Goal: Task Accomplishment & Management: Complete application form

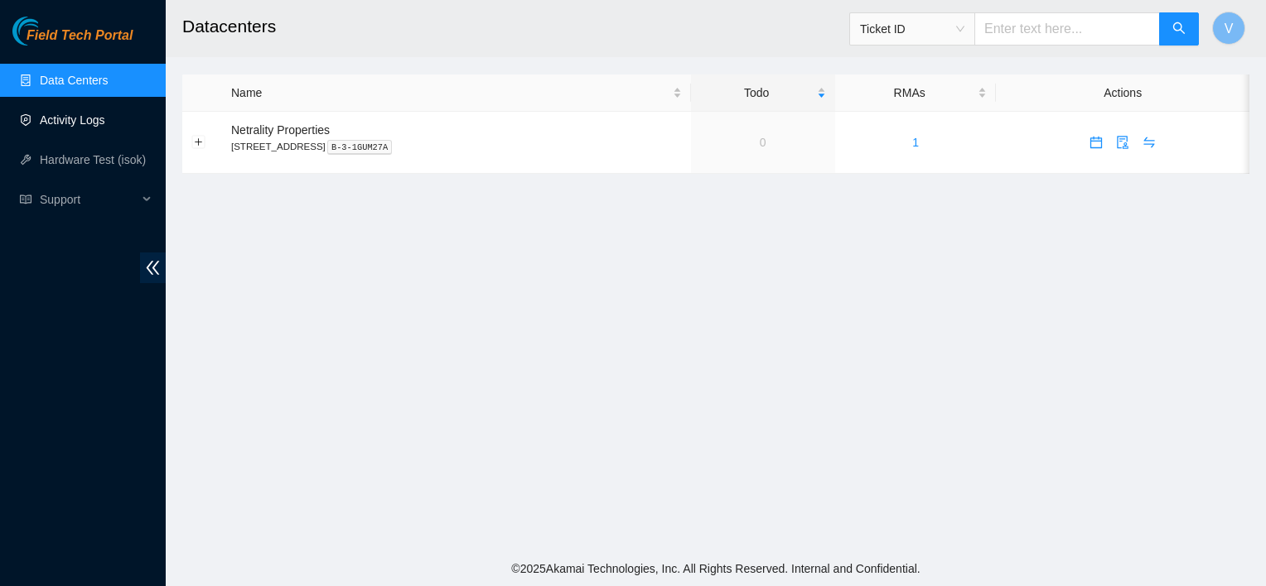
click at [73, 120] on link "Activity Logs" at bounding box center [72, 119] width 65 height 13
click at [80, 123] on link "Activity Logs" at bounding box center [72, 119] width 65 height 13
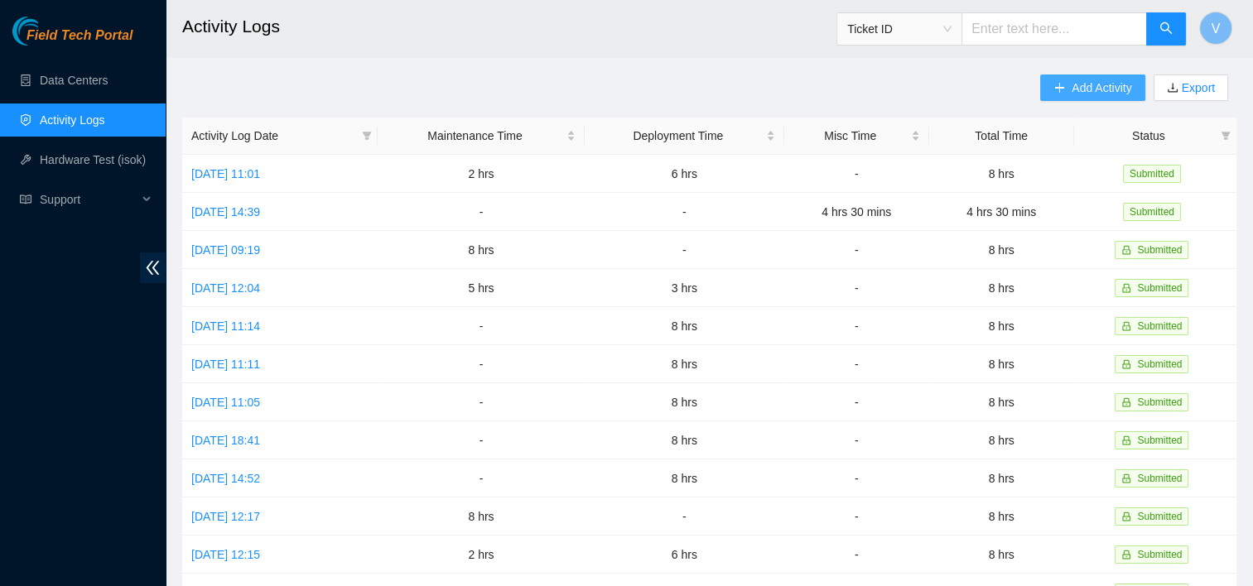
click at [1058, 90] on icon "plus" at bounding box center [1060, 88] width 12 height 12
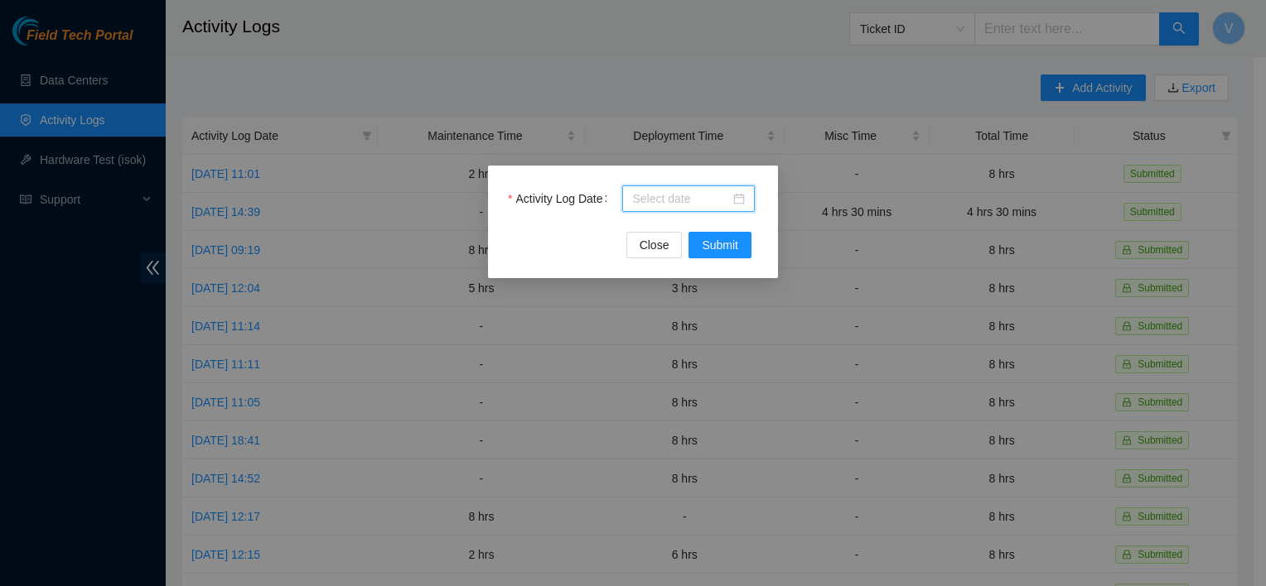
click at [677, 197] on input "Activity Log Date" at bounding box center [681, 199] width 98 height 18
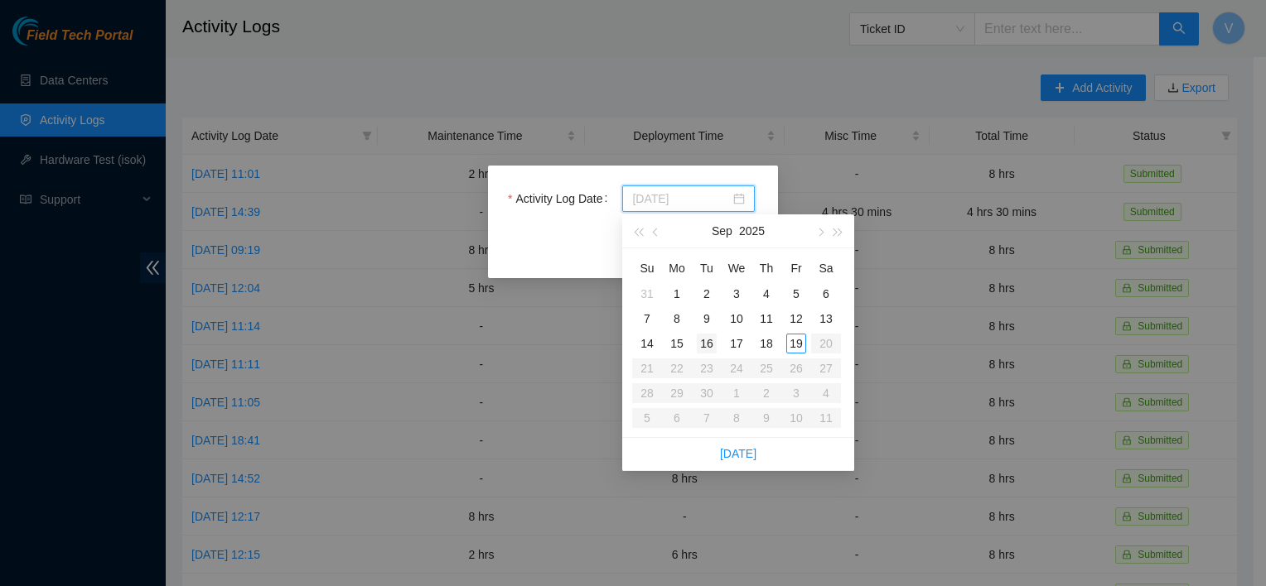
type input "[DATE]"
click at [702, 344] on div "16" at bounding box center [707, 344] width 20 height 20
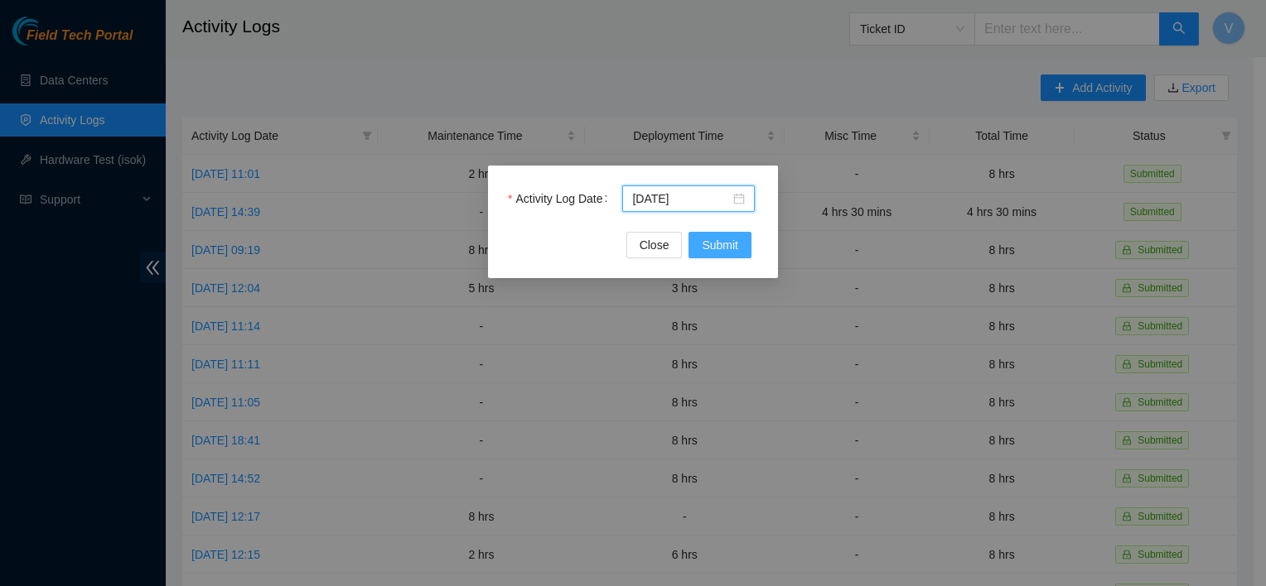
click at [710, 237] on span "Submit" at bounding box center [720, 245] width 36 height 18
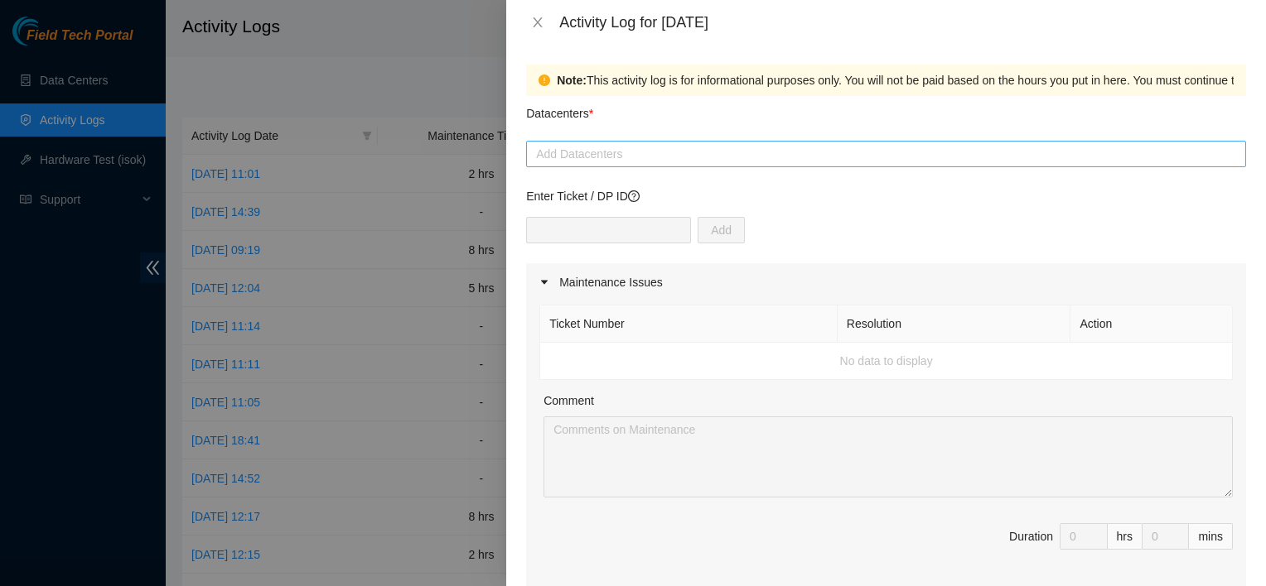
click at [610, 147] on div at bounding box center [886, 154] width 712 height 20
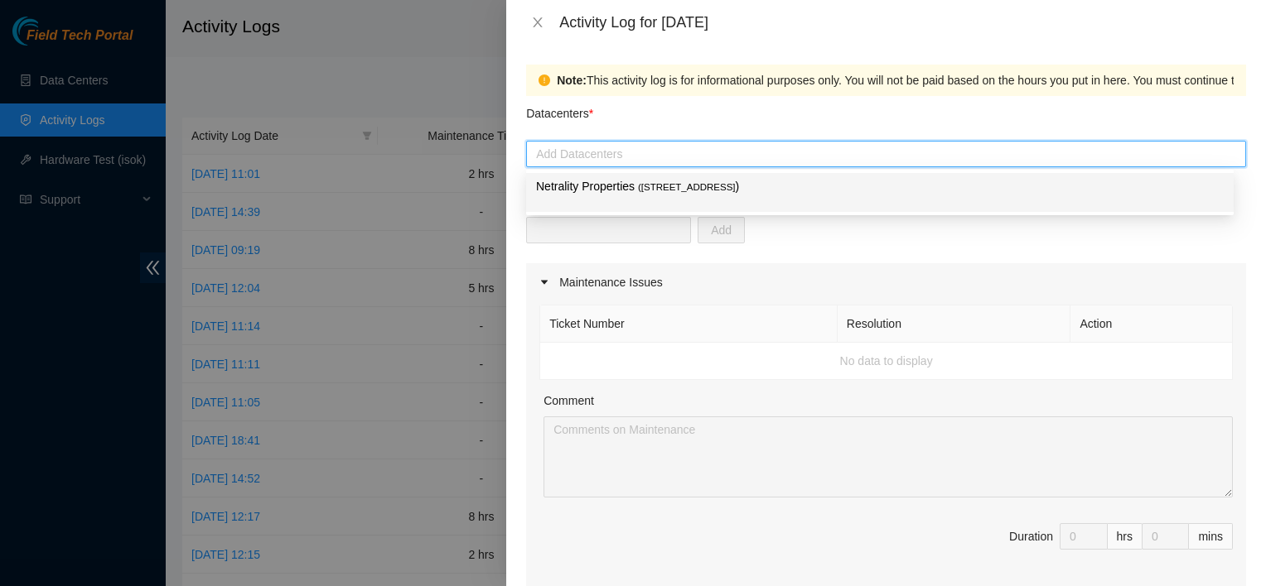
click at [612, 200] on div "Netrality Properties ( [STREET_ADDRESS] )" at bounding box center [880, 192] width 688 height 31
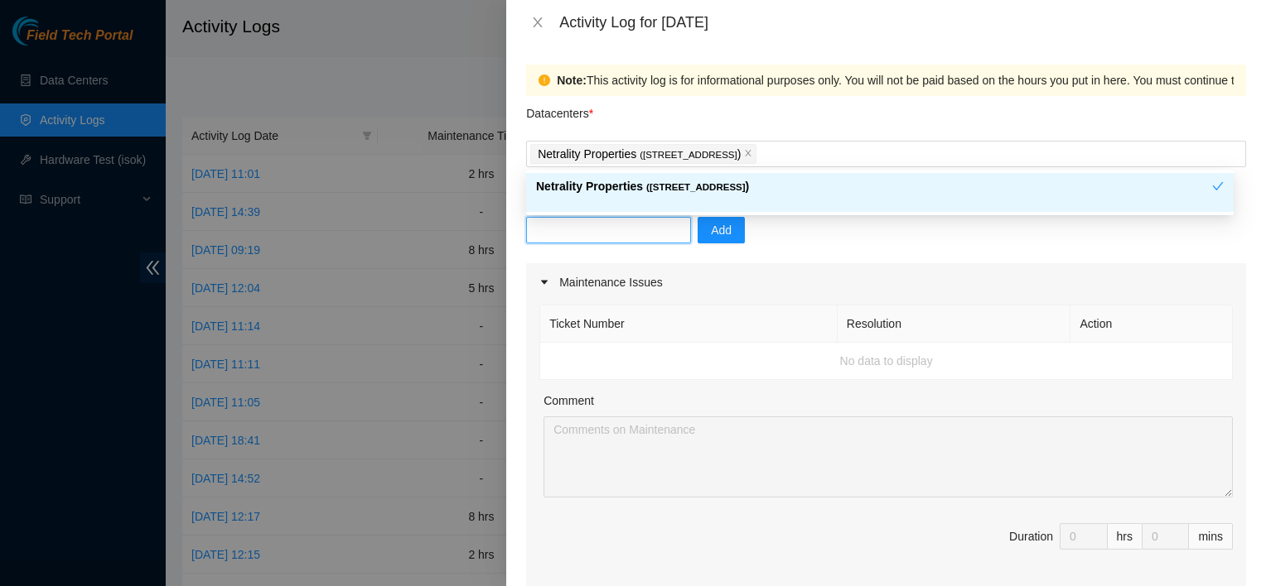
click at [583, 224] on input "text" at bounding box center [608, 230] width 165 height 27
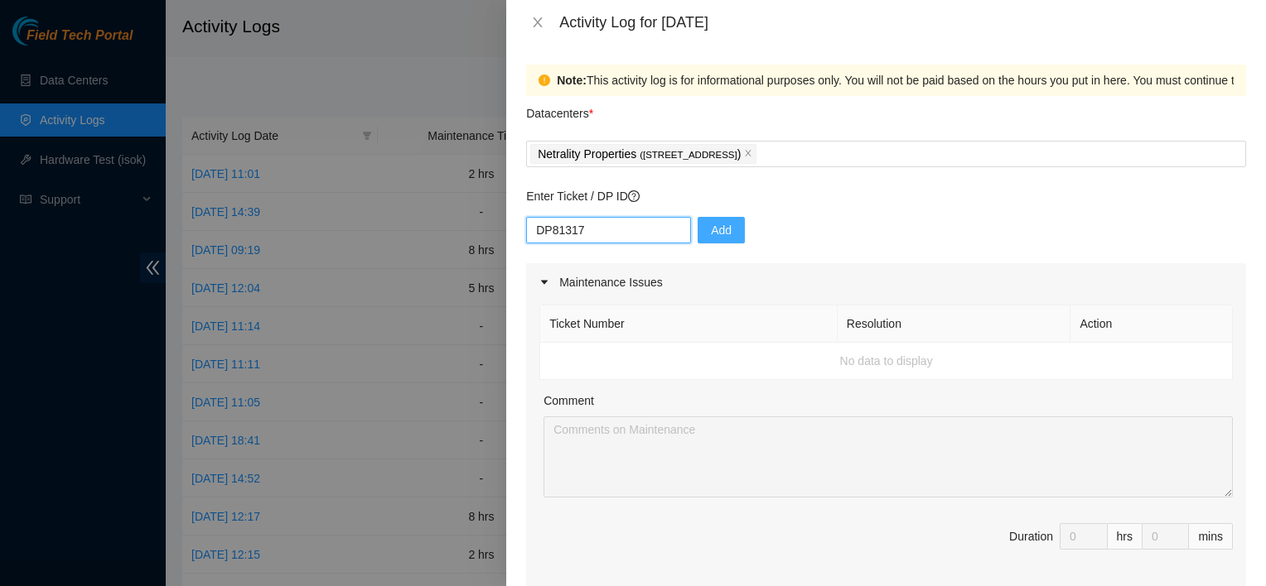
type input "DP81317"
click at [711, 230] on span "Add" at bounding box center [721, 230] width 21 height 18
click at [610, 232] on input "text" at bounding box center [608, 230] width 165 height 27
type input "DP81318"
click at [711, 232] on span "Add" at bounding box center [721, 230] width 21 height 18
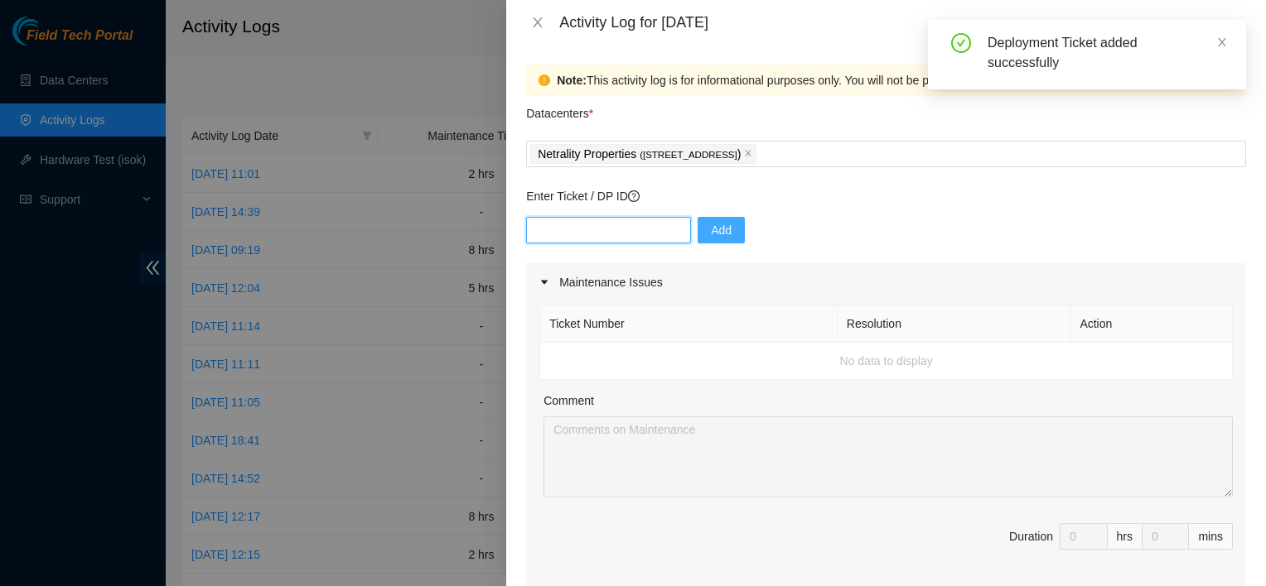
click at [581, 229] on input "text" at bounding box center [608, 230] width 165 height 27
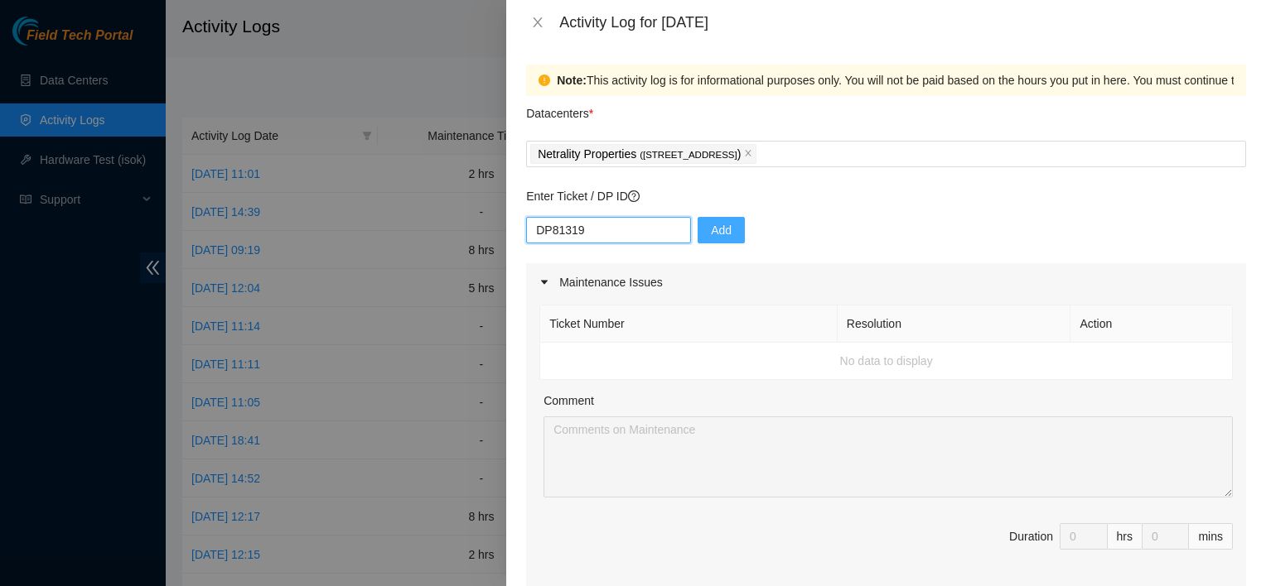
type input "DP81319"
click at [711, 229] on span "Add" at bounding box center [721, 230] width 21 height 18
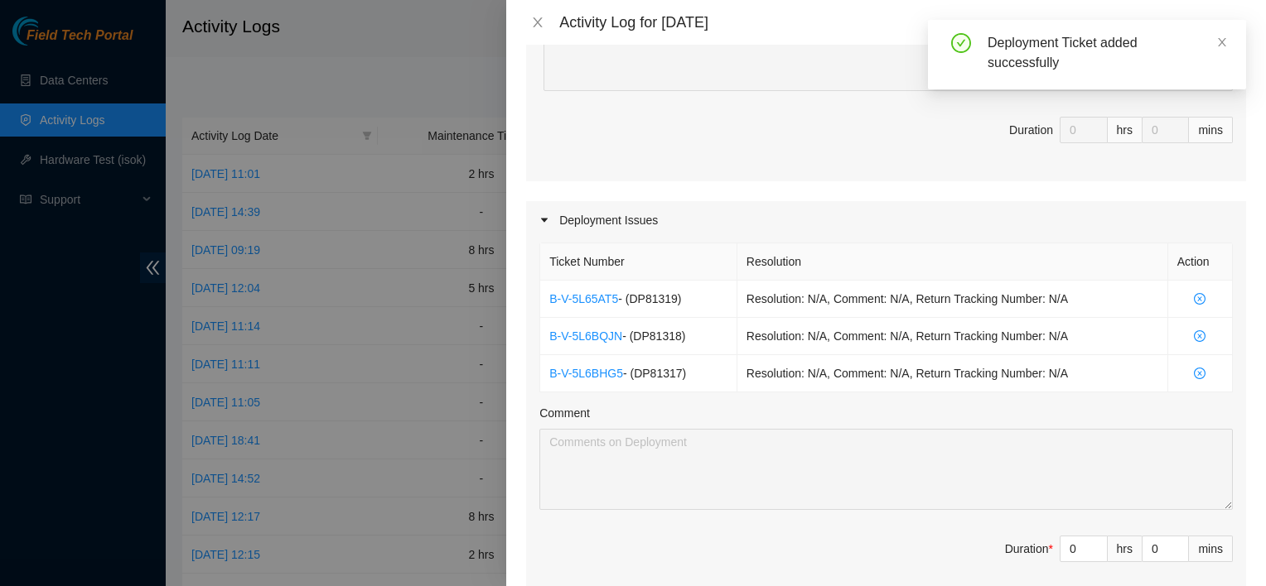
scroll to position [538, 0]
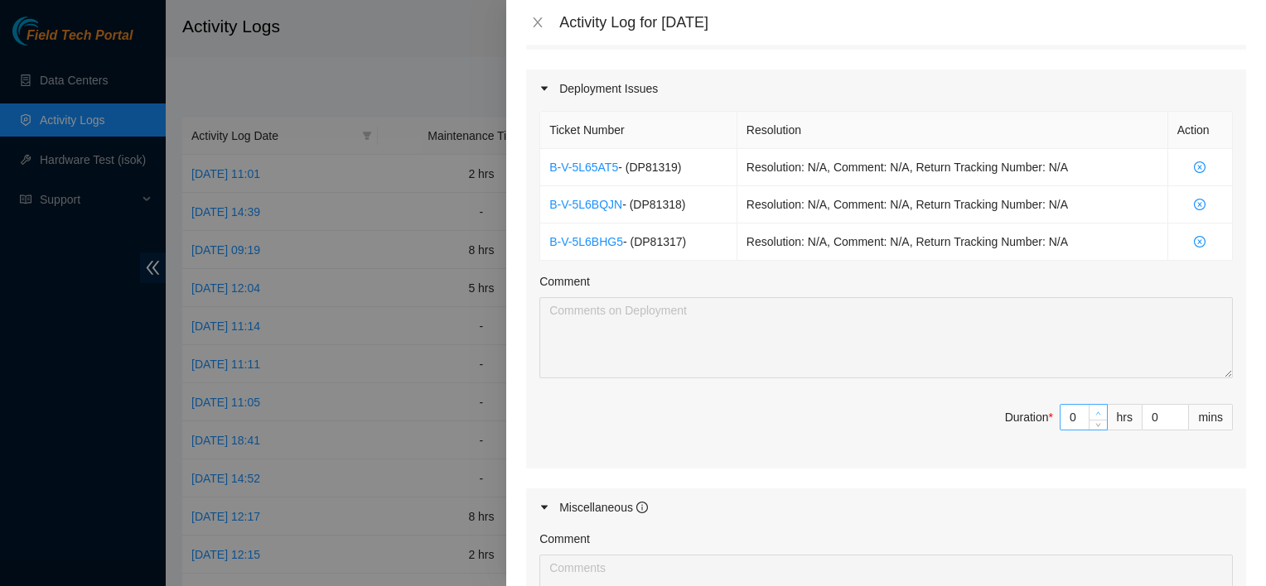
type input "1"
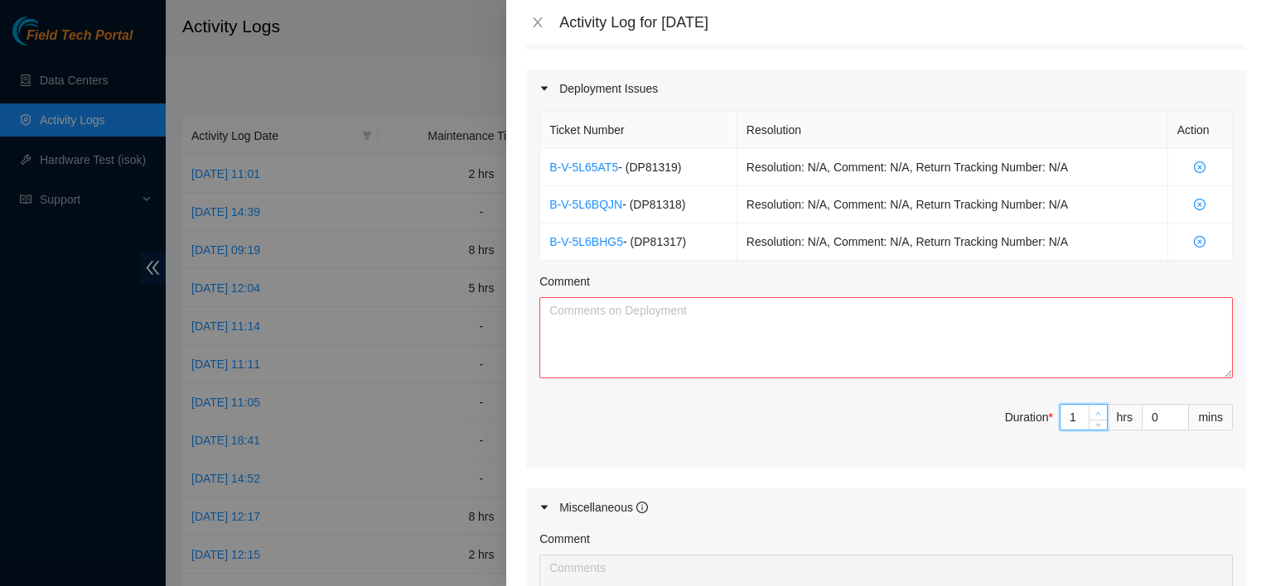
click at [1095, 411] on icon "up" at bounding box center [1098, 414] width 6 height 6
type input "2"
click at [1095, 411] on icon "up" at bounding box center [1098, 414] width 6 height 6
type input "3"
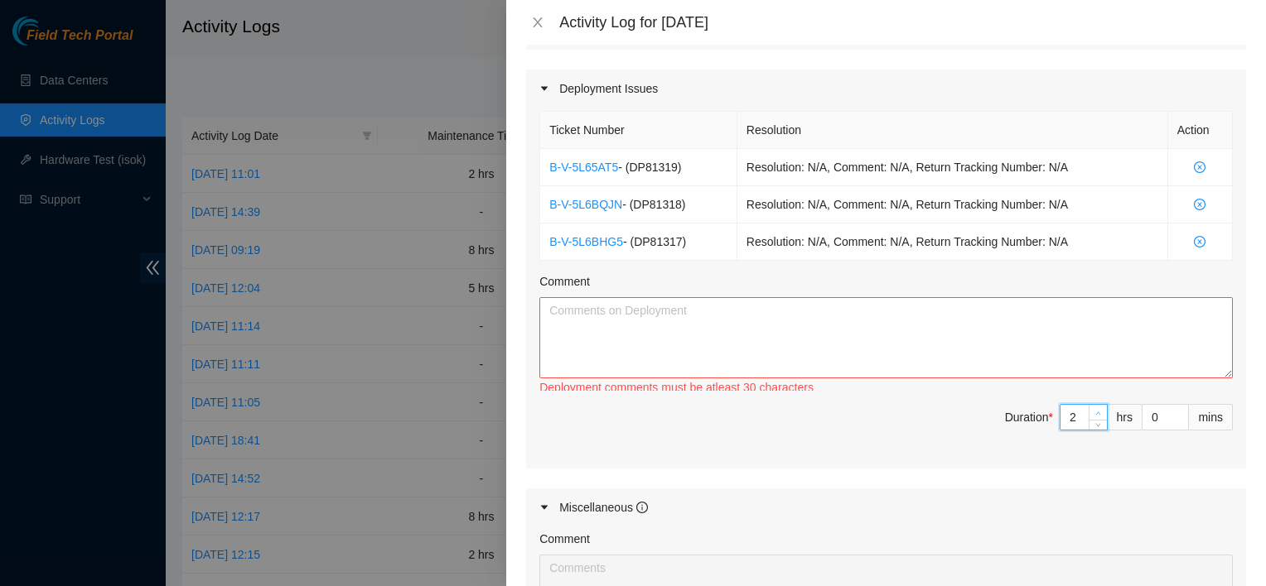
type input "3"
click at [1095, 411] on icon "up" at bounding box center [1098, 414] width 6 height 6
type input "4"
click at [1095, 411] on icon "up" at bounding box center [1098, 414] width 6 height 6
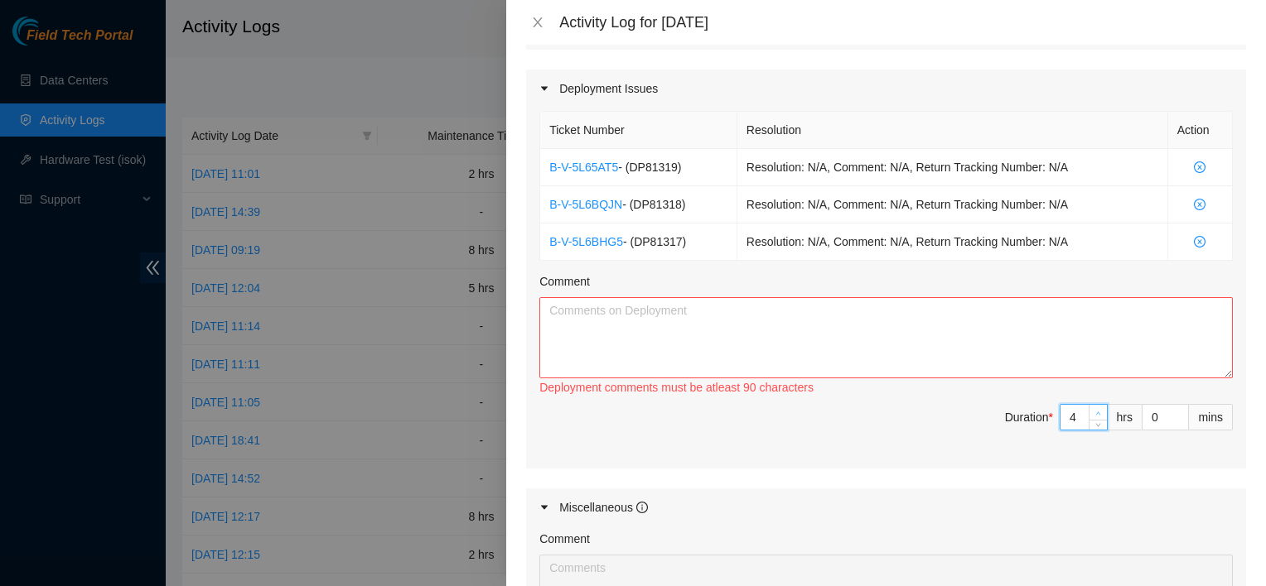
type input "5"
click at [1095, 411] on icon "up" at bounding box center [1098, 414] width 6 height 6
type input "6"
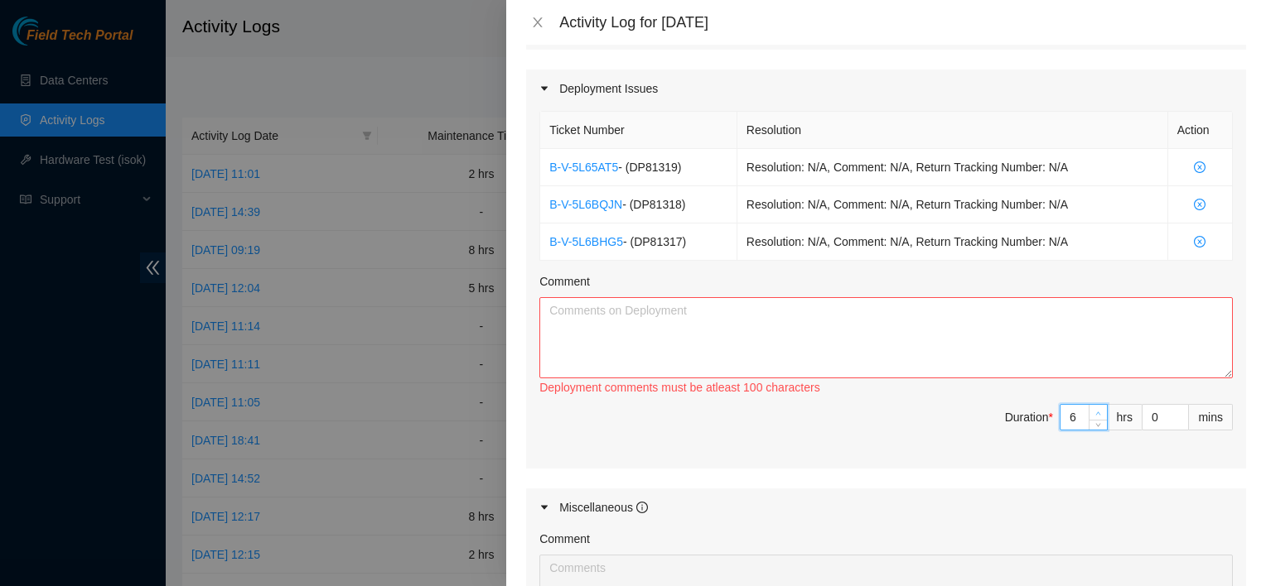
click at [1095, 411] on icon "up" at bounding box center [1098, 414] width 6 height 6
type input "7"
click at [1095, 411] on icon "up" at bounding box center [1098, 414] width 6 height 6
click at [845, 365] on textarea "Comment" at bounding box center [885, 337] width 693 height 81
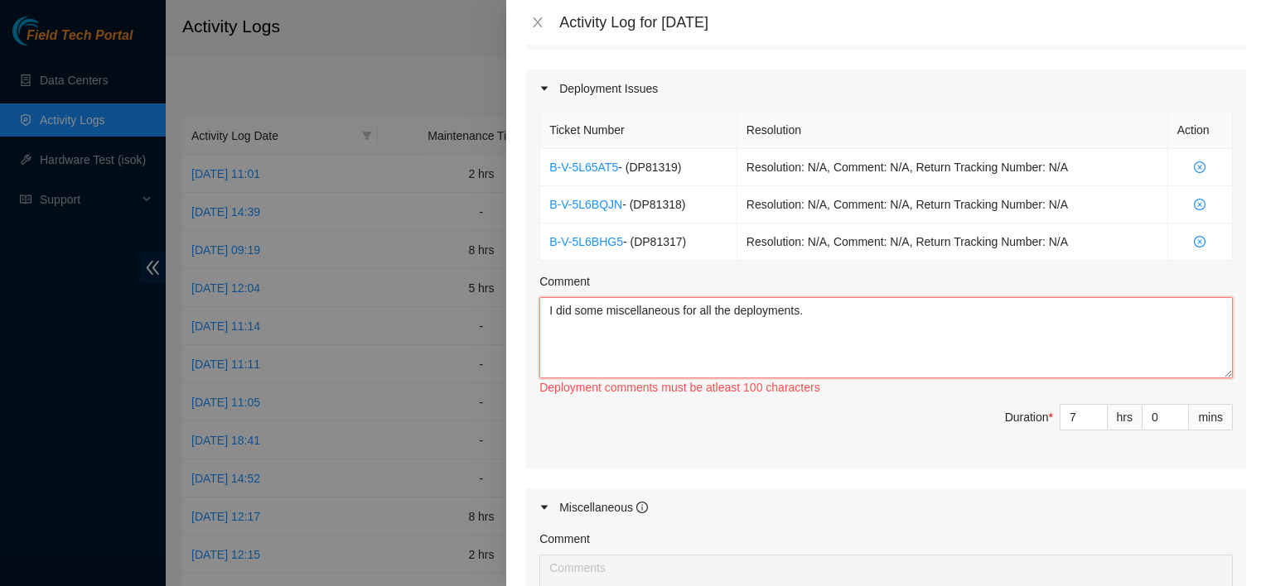
click at [681, 308] on textarea "I did some miscellaneous for all the deployments." at bounding box center [885, 337] width 693 height 81
click at [868, 311] on textarea "I did some miscellaneous tasks for all the deployments." at bounding box center [885, 337] width 693 height 81
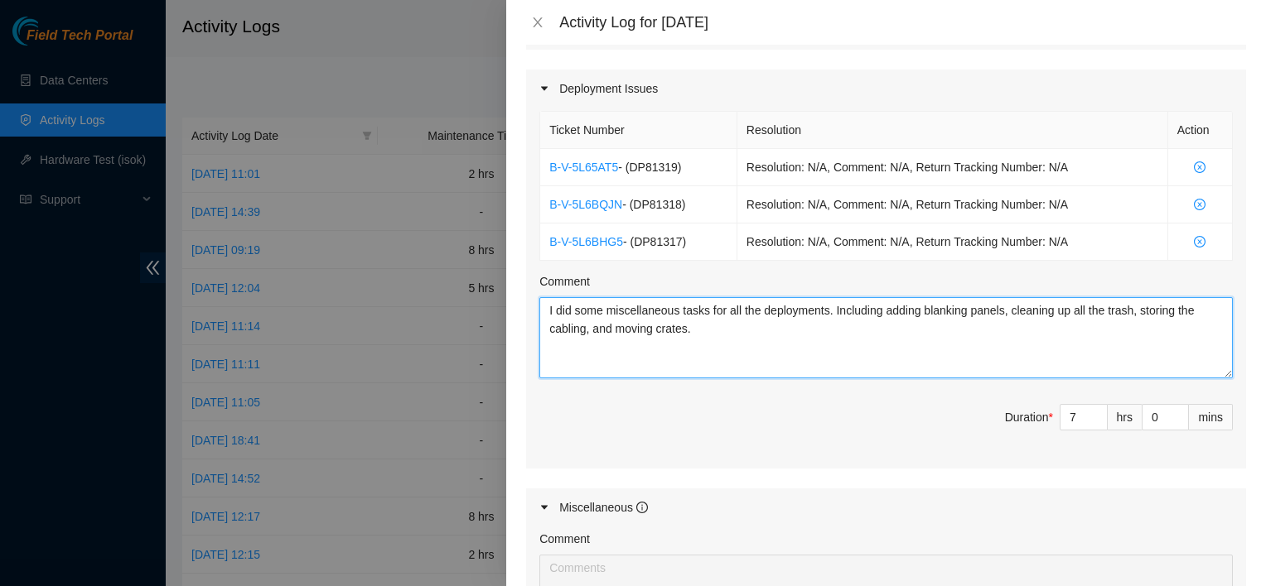
scroll to position [848, 0]
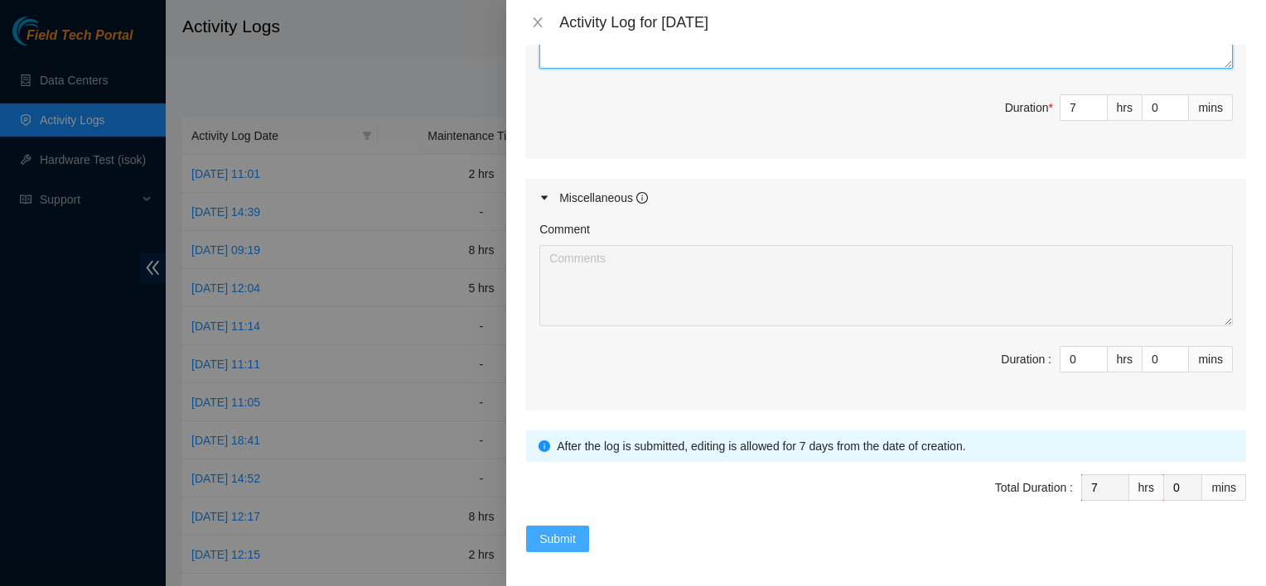
type textarea "I did some miscellaneous tasks for all the deployments. Including adding blanki…"
click at [571, 526] on button "Submit" at bounding box center [557, 539] width 63 height 27
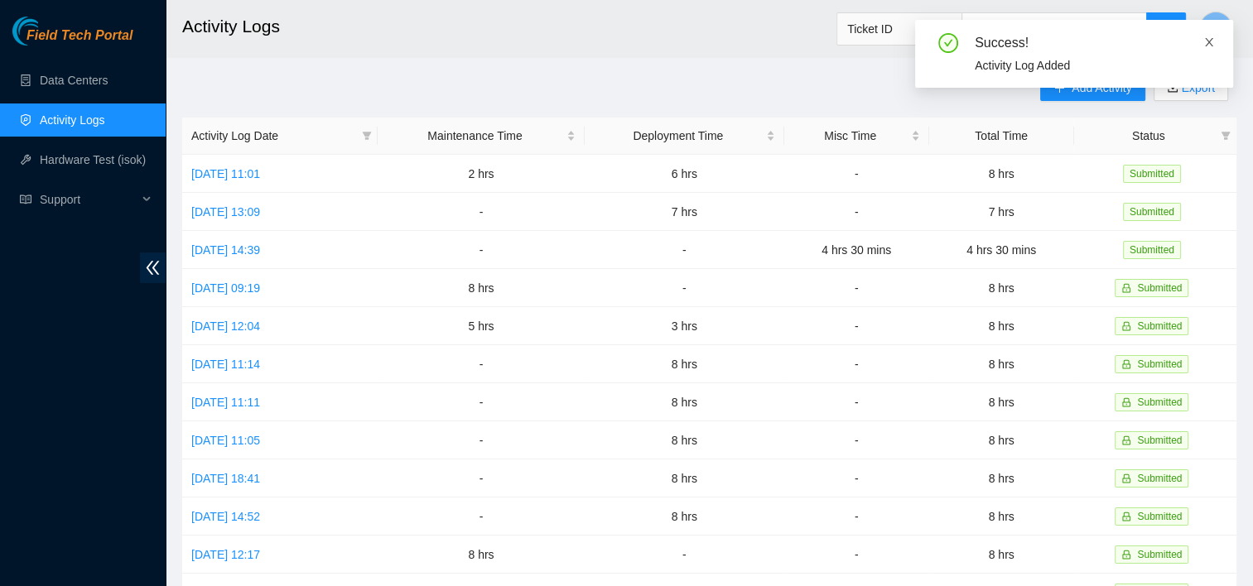
click at [1204, 43] on icon "close" at bounding box center [1210, 42] width 12 height 12
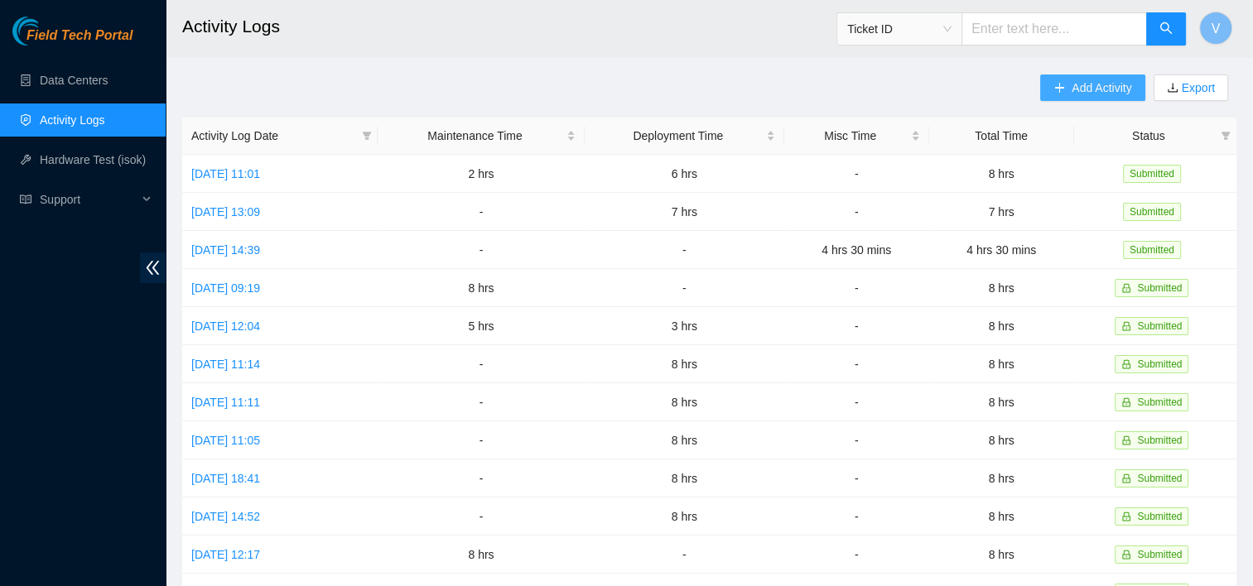
click at [1072, 96] on span "Add Activity" at bounding box center [1102, 88] width 60 height 18
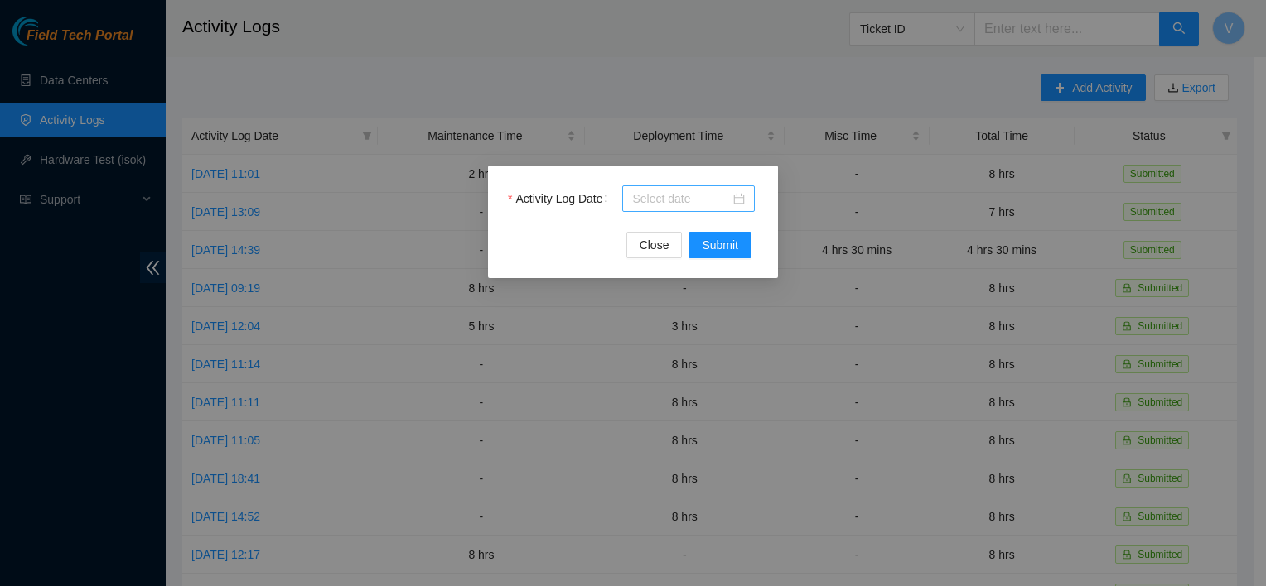
click at [740, 195] on div at bounding box center [688, 199] width 113 height 18
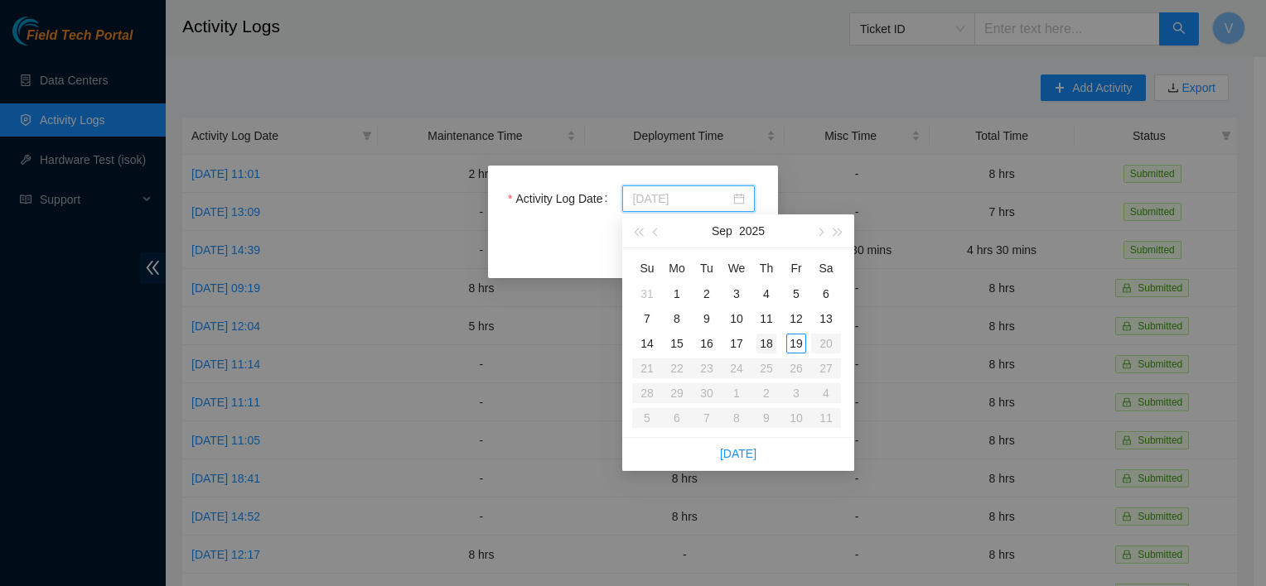
type input "[DATE]"
click at [769, 350] on div "18" at bounding box center [766, 344] width 20 height 20
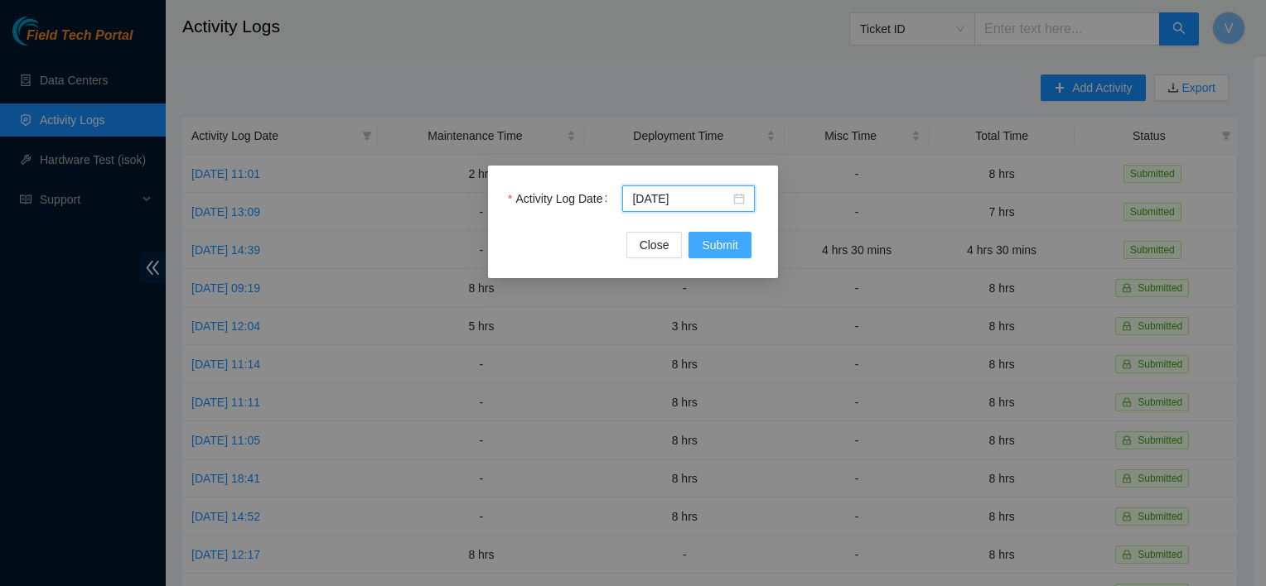
click at [711, 246] on span "Submit" at bounding box center [720, 245] width 36 height 18
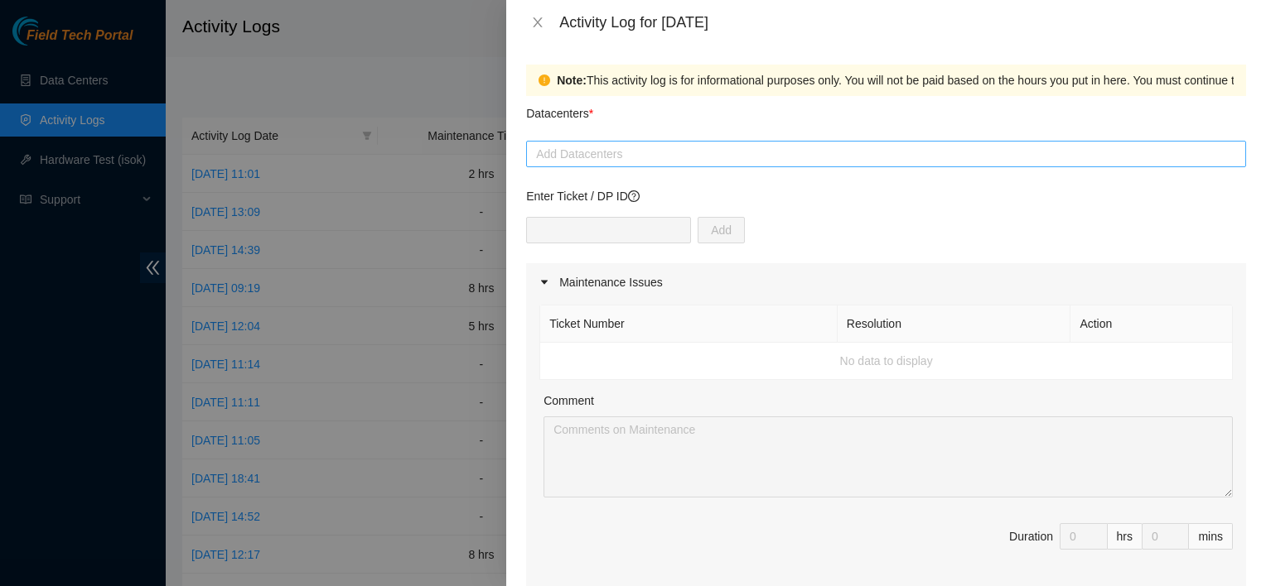
click at [613, 155] on div at bounding box center [886, 154] width 712 height 20
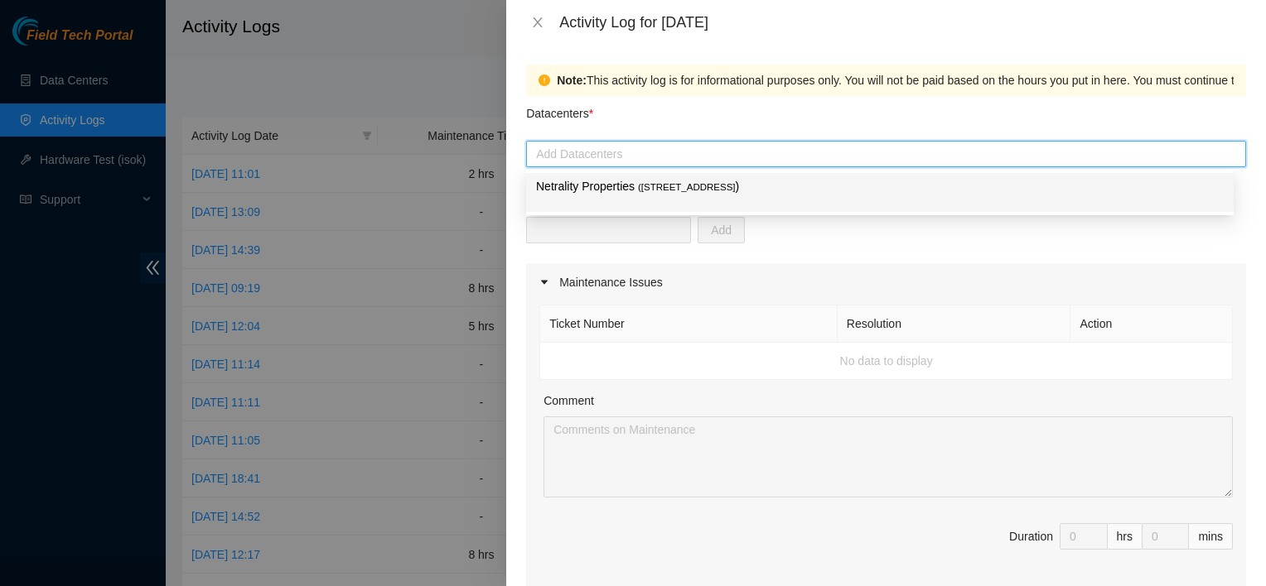
click at [610, 191] on p "Netrality Properties ( [STREET_ADDRESS] )" at bounding box center [880, 186] width 688 height 19
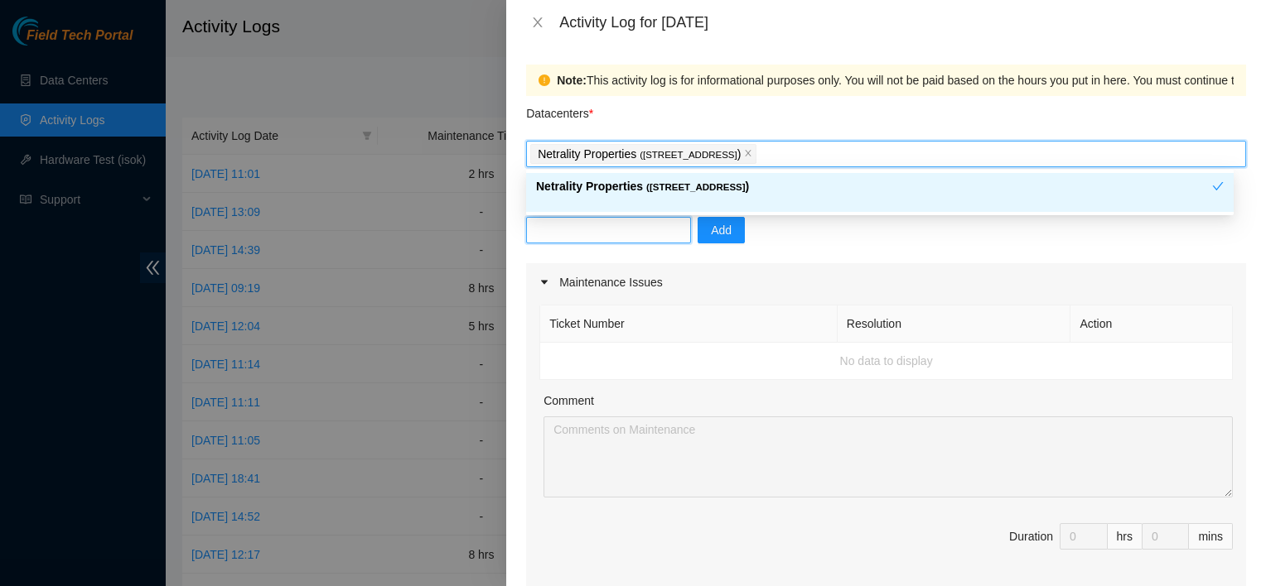
click at [593, 238] on input "text" at bounding box center [608, 230] width 165 height 27
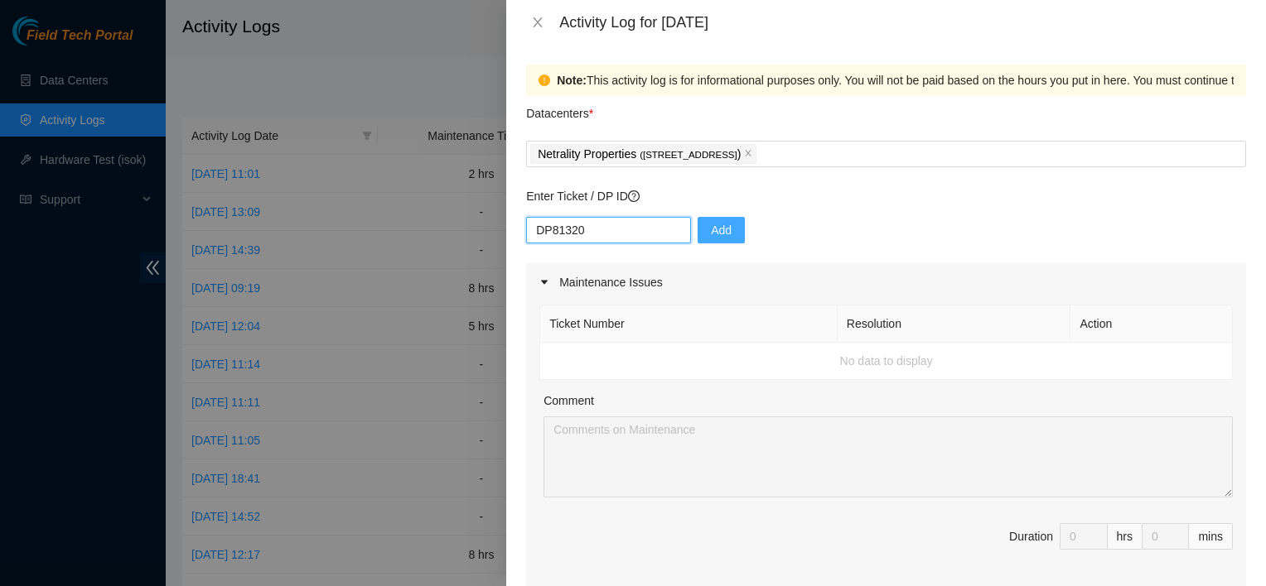
type input "DP81320"
click at [722, 239] on button "Add" at bounding box center [720, 230] width 47 height 27
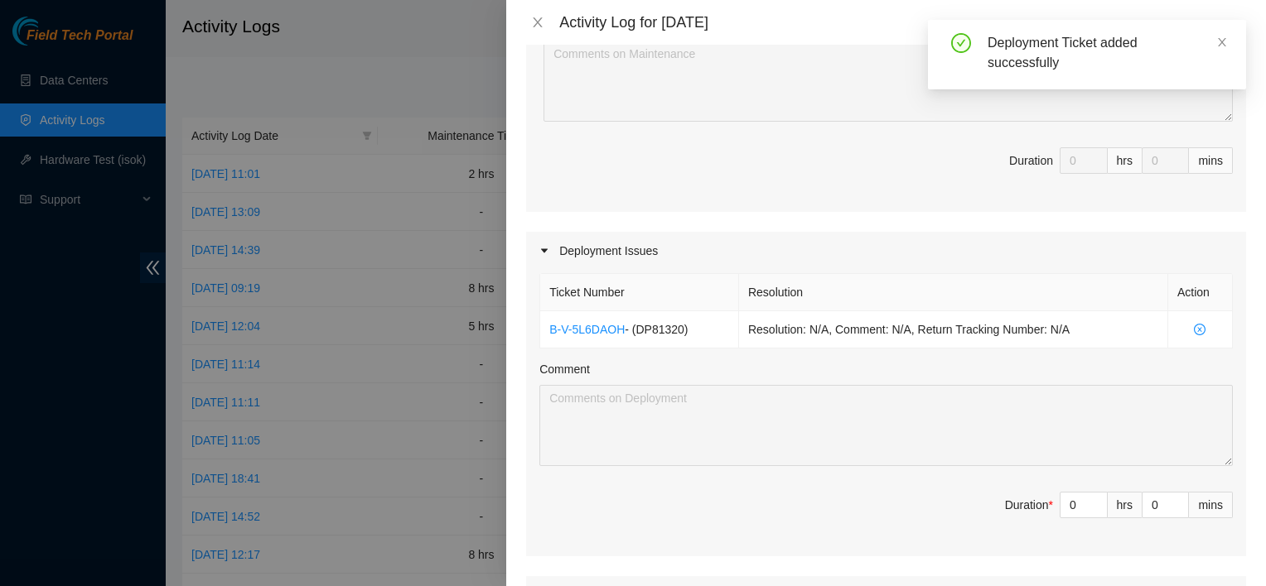
scroll to position [378, 0]
type input "1"
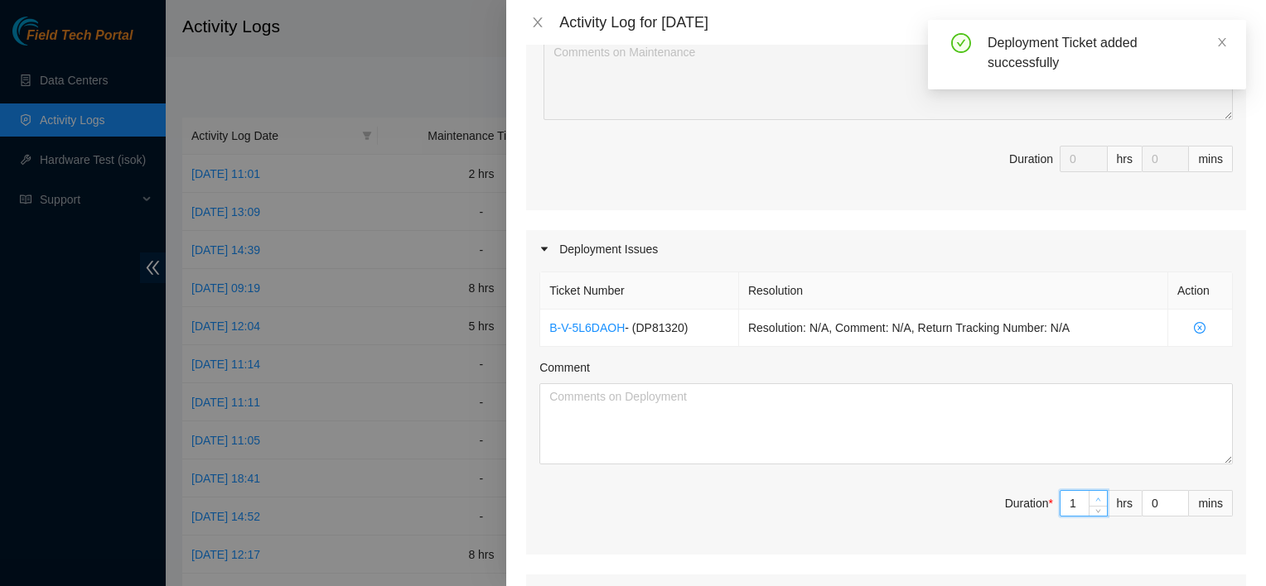
click at [1095, 497] on icon "up" at bounding box center [1098, 500] width 6 height 6
type input "2"
click at [1095, 497] on icon "up" at bounding box center [1098, 500] width 6 height 6
type input "3"
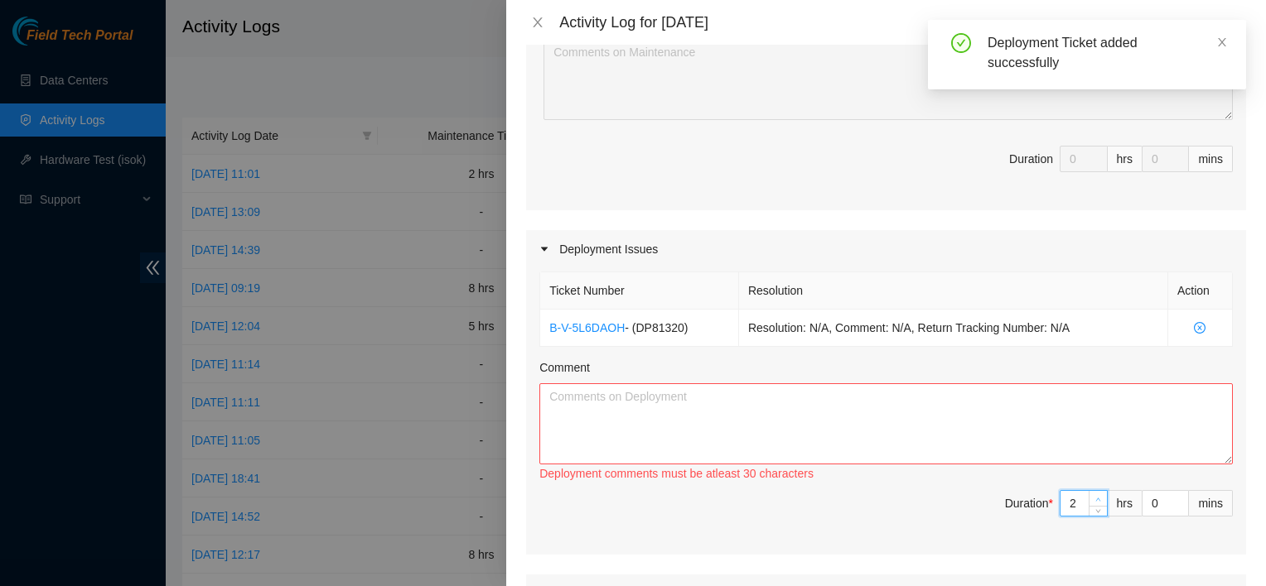
type input "3"
click at [1095, 497] on icon "up" at bounding box center [1098, 500] width 6 height 6
type input "4"
click at [1095, 497] on icon "up" at bounding box center [1098, 500] width 6 height 6
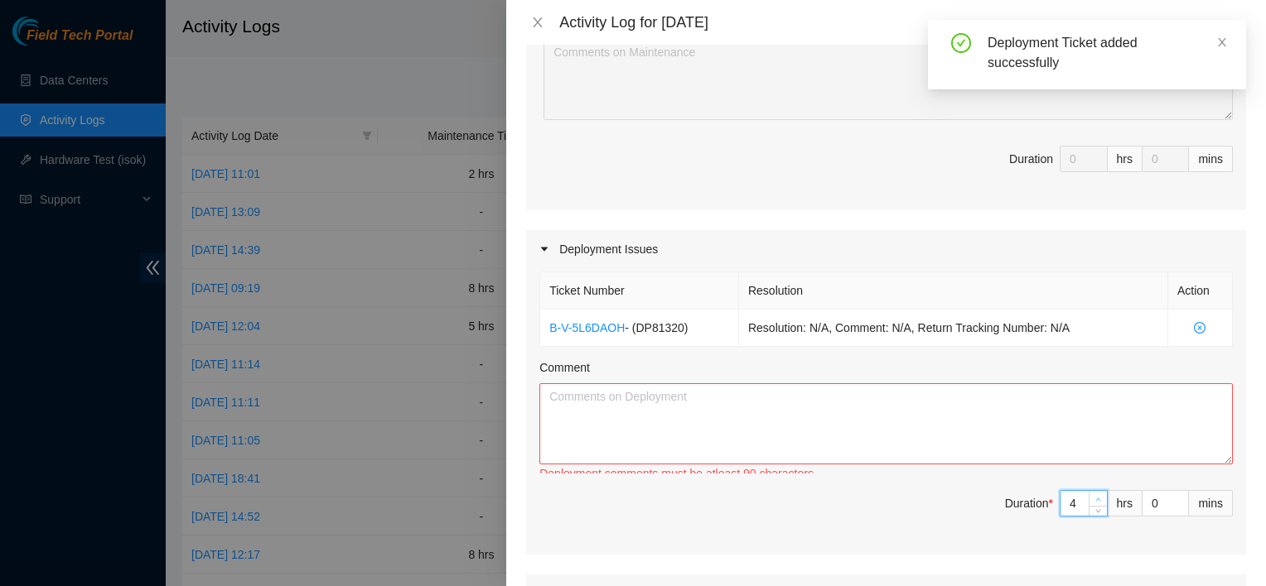
type input "5"
click at [1095, 497] on icon "up" at bounding box center [1098, 500] width 6 height 6
type input "6"
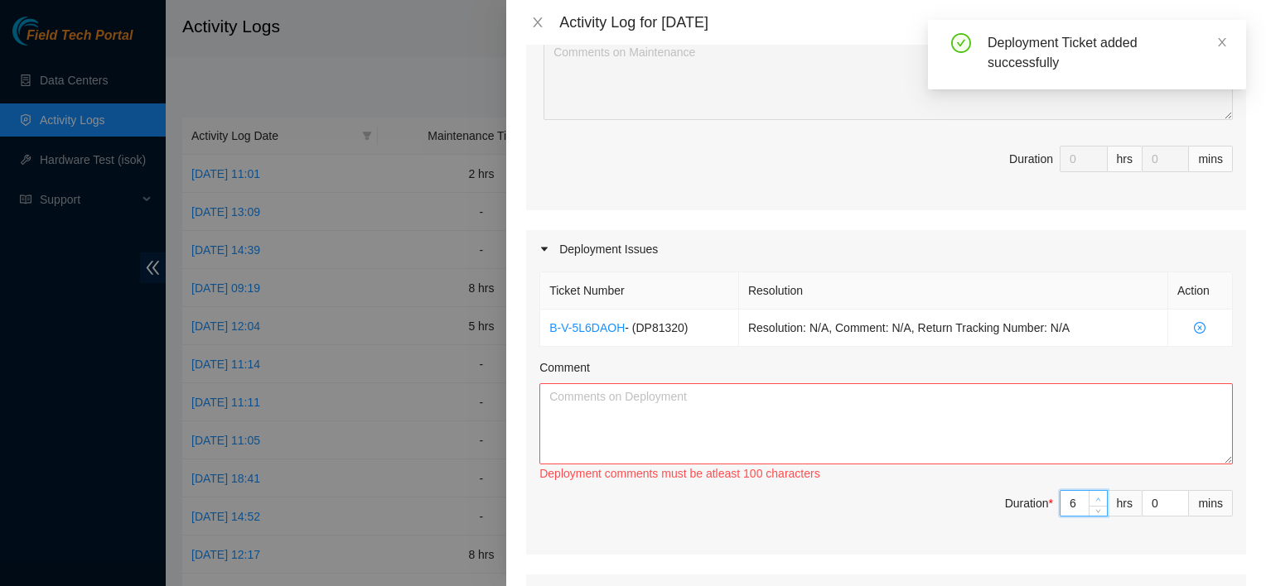
click at [1095, 497] on icon "up" at bounding box center [1098, 500] width 6 height 6
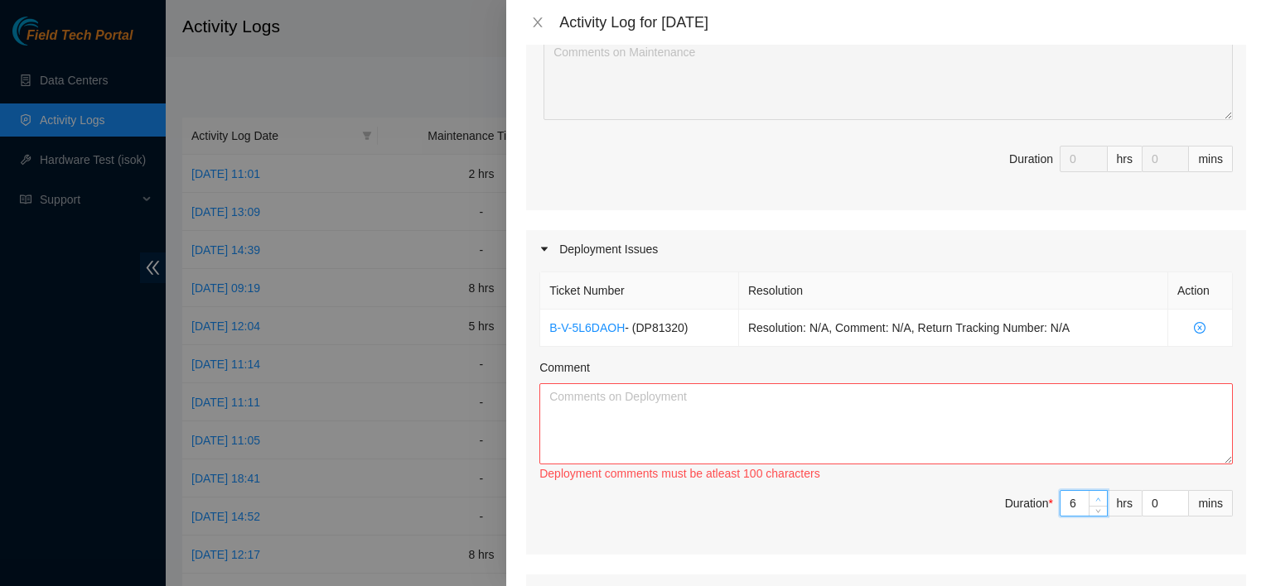
type input "7"
click at [1095, 497] on icon "up" at bounding box center [1098, 500] width 6 height 6
type input "8"
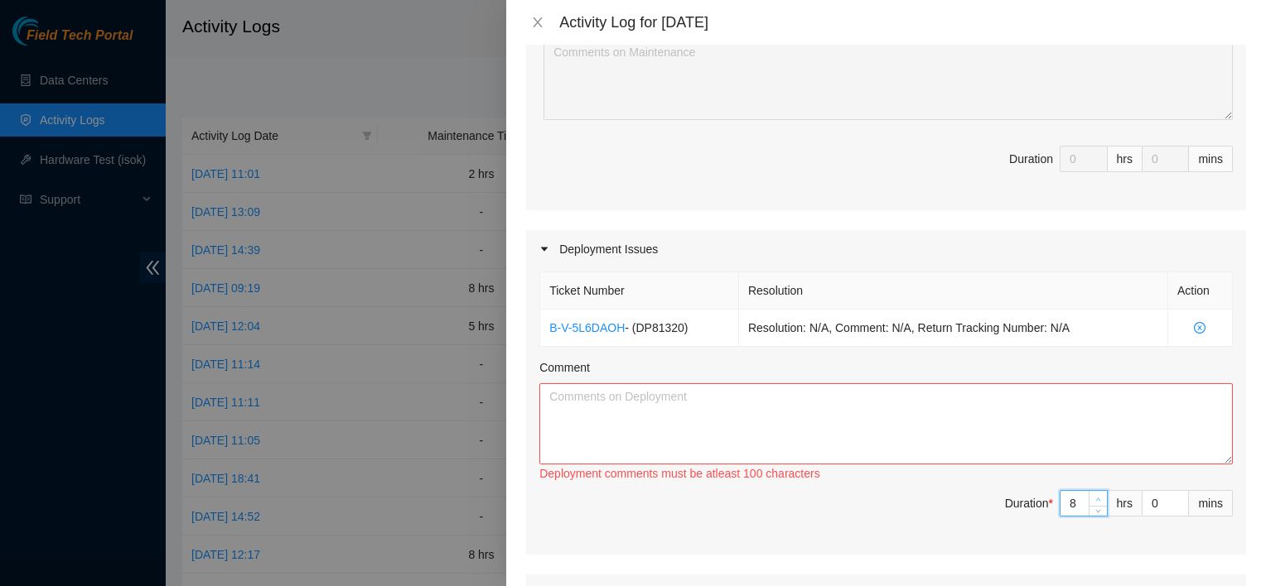
click at [1095, 497] on icon "up" at bounding box center [1098, 500] width 6 height 6
click at [821, 422] on textarea "Comment" at bounding box center [885, 424] width 693 height 81
click at [656, 391] on textarea "I helped derail" at bounding box center [885, 424] width 693 height 81
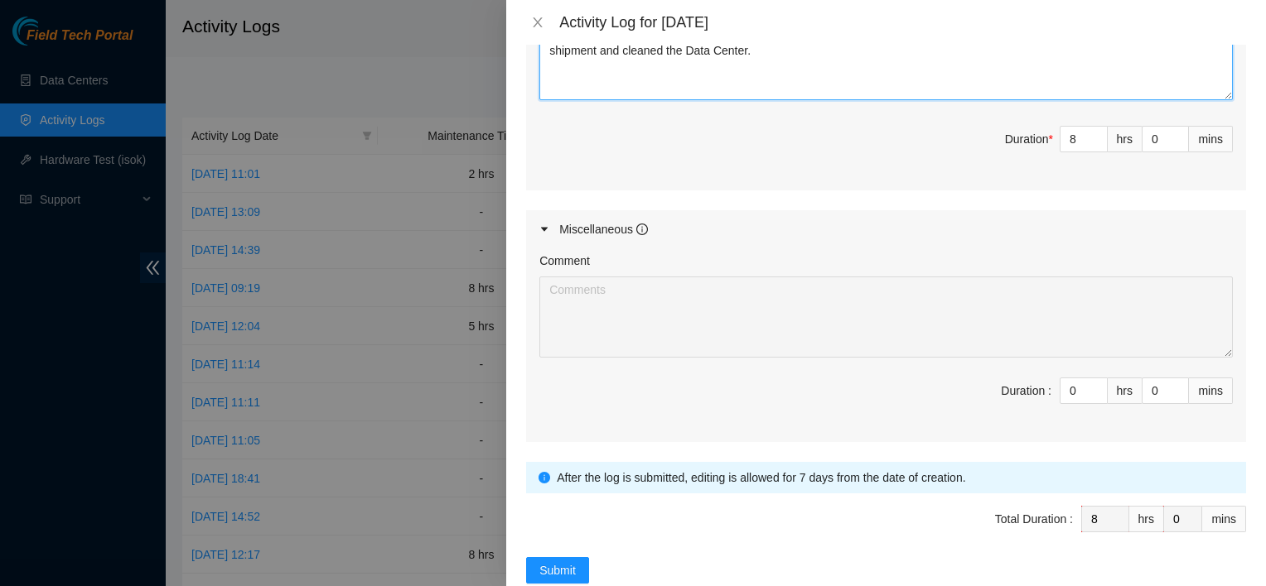
scroll to position [775, 0]
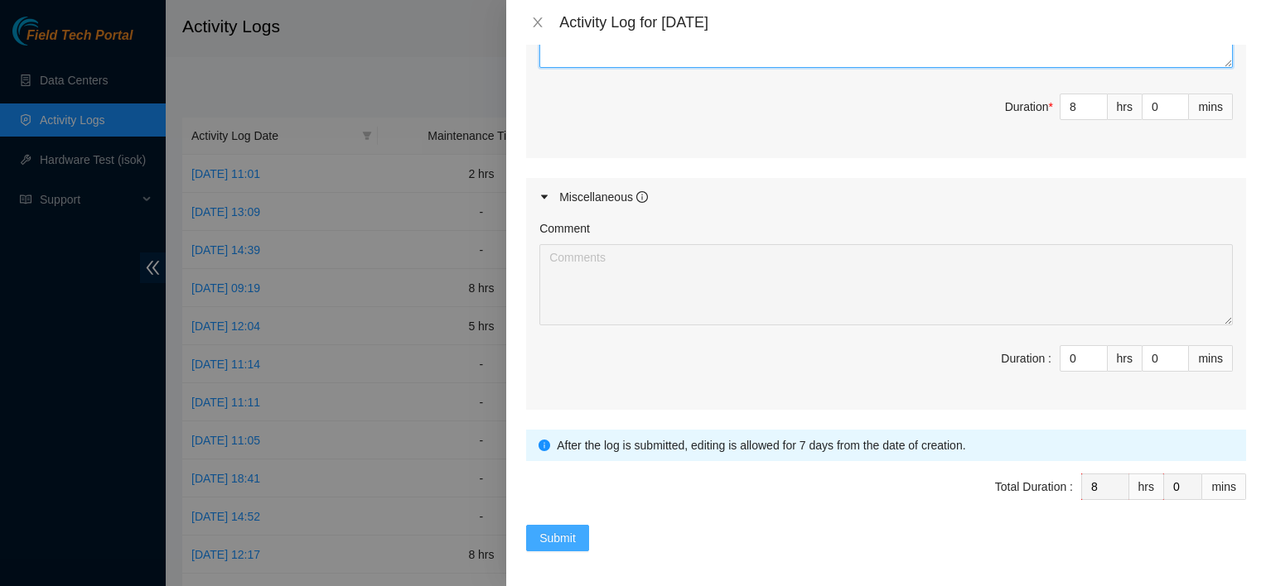
type textarea "I helped derail rails from servers. I added blanking paneling to the rack after…"
click at [560, 529] on span "Submit" at bounding box center [557, 538] width 36 height 18
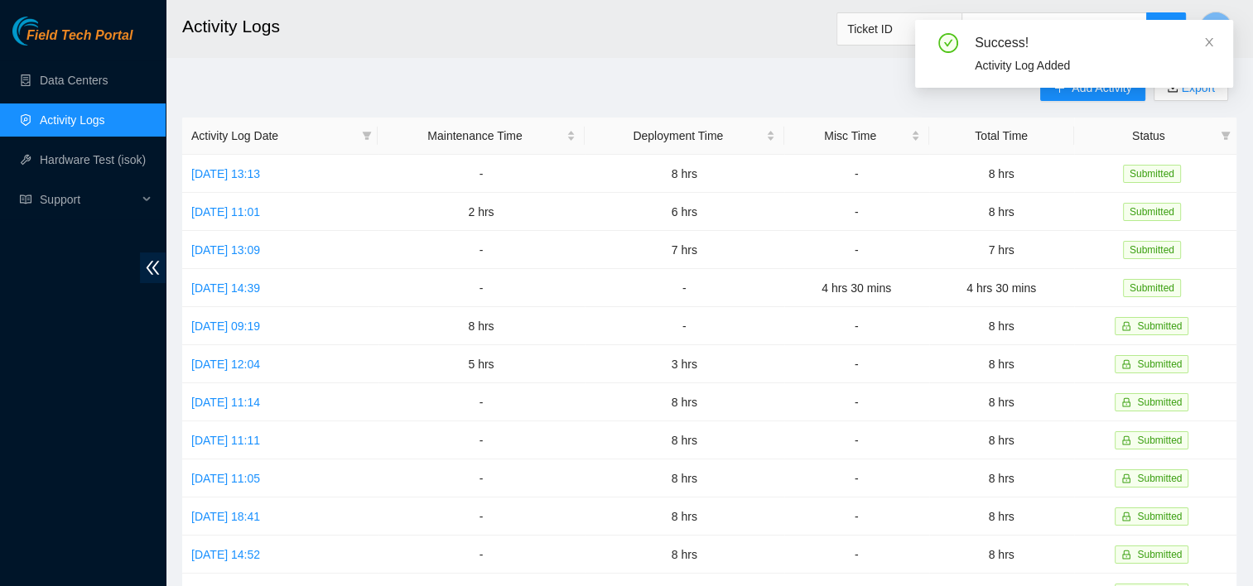
click at [674, 33] on h2 "Activity Logs" at bounding box center [609, 26] width 854 height 53
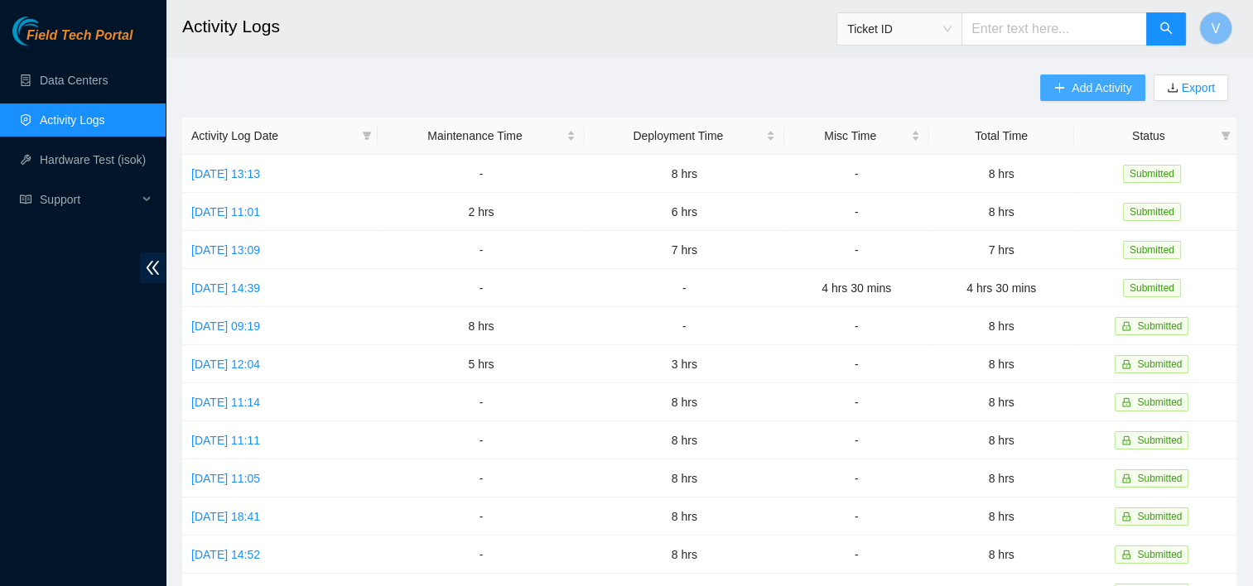
click at [1080, 93] on span "Add Activity" at bounding box center [1102, 88] width 60 height 18
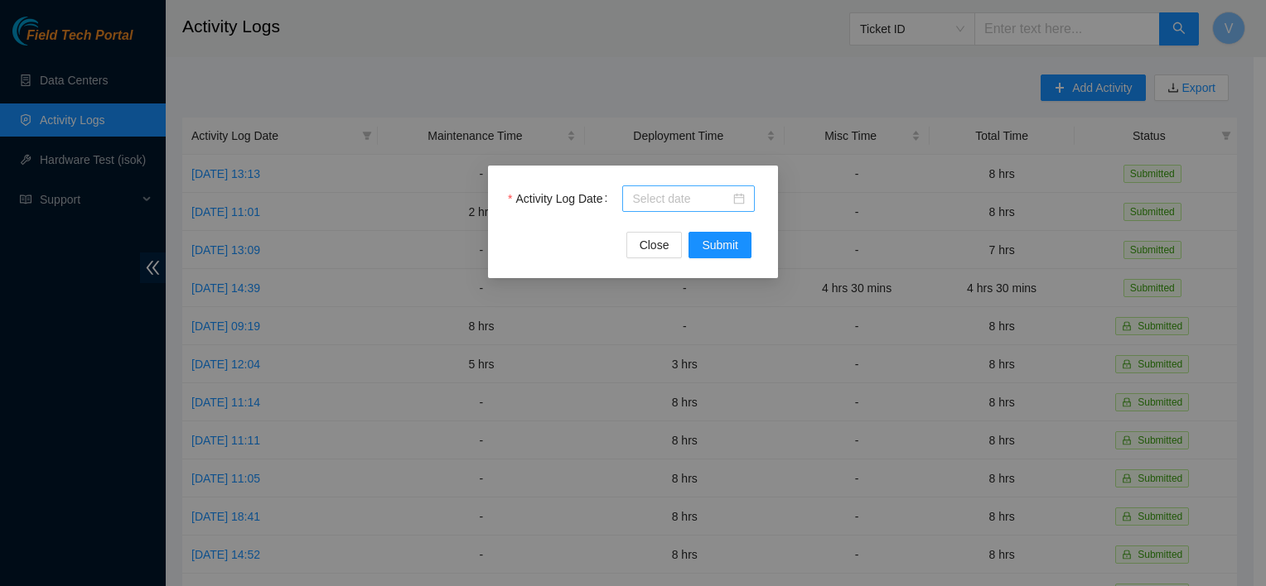
click at [730, 203] on input "Activity Log Date" at bounding box center [681, 199] width 98 height 18
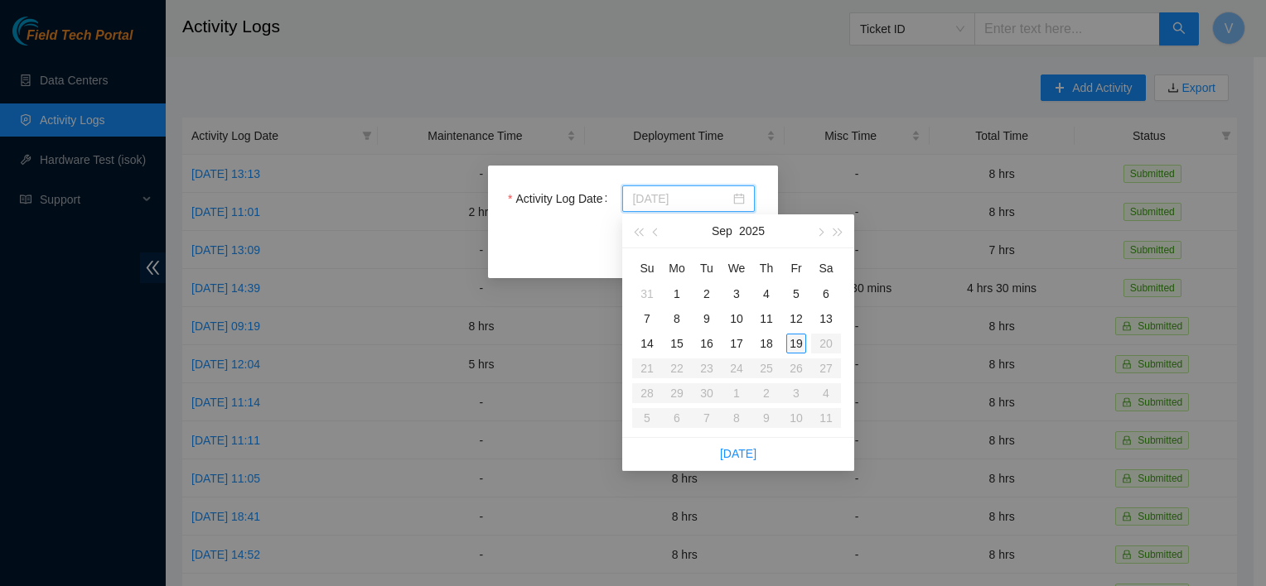
type input "[DATE]"
click at [799, 346] on div "19" at bounding box center [796, 344] width 20 height 20
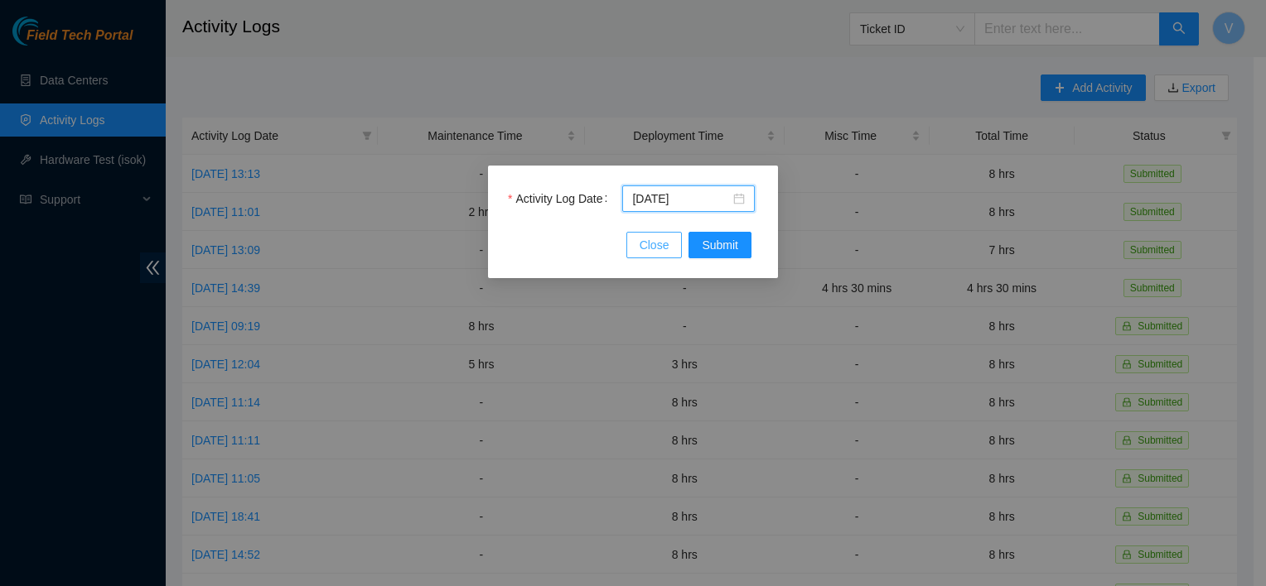
click at [654, 249] on span "Close" at bounding box center [654, 245] width 30 height 18
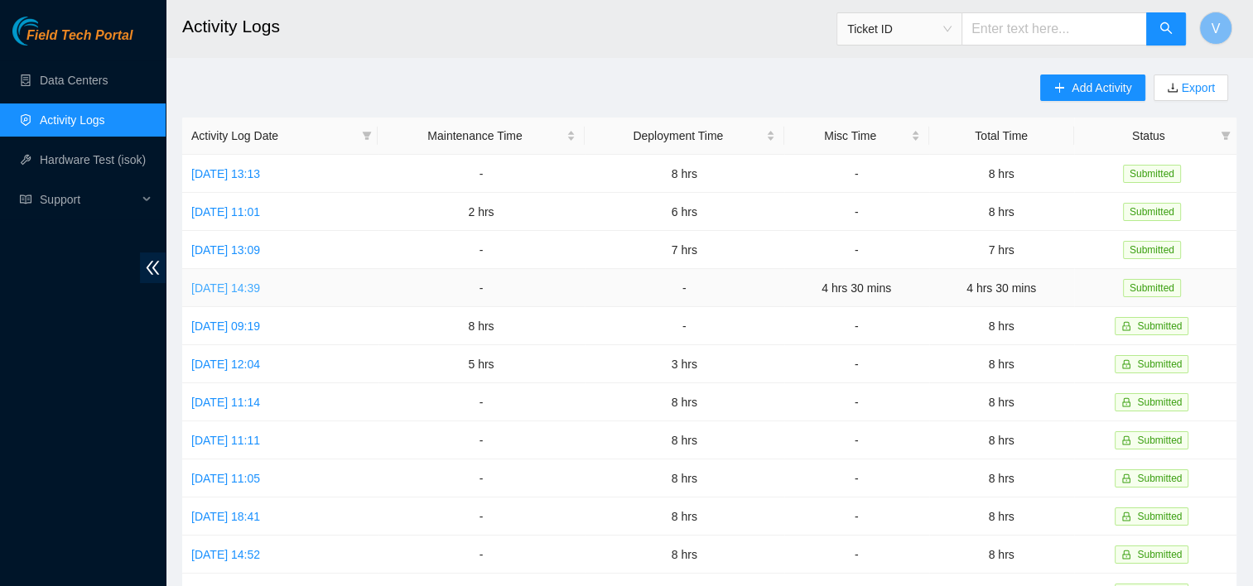
click at [248, 288] on link "[DATE] 14:39" at bounding box center [225, 288] width 69 height 13
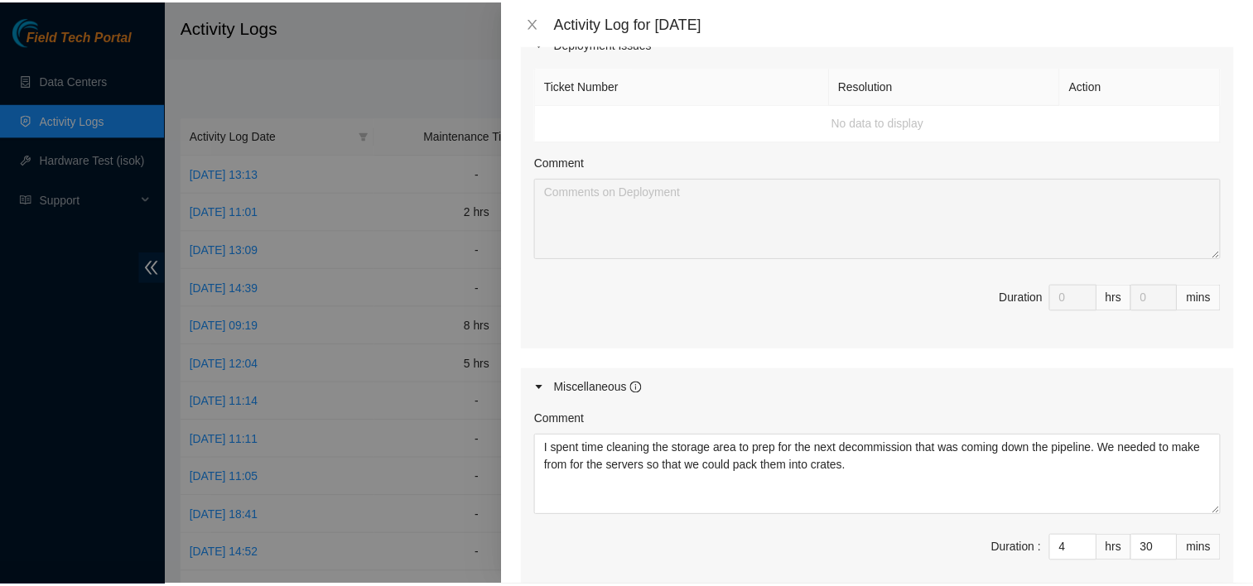
scroll to position [583, 0]
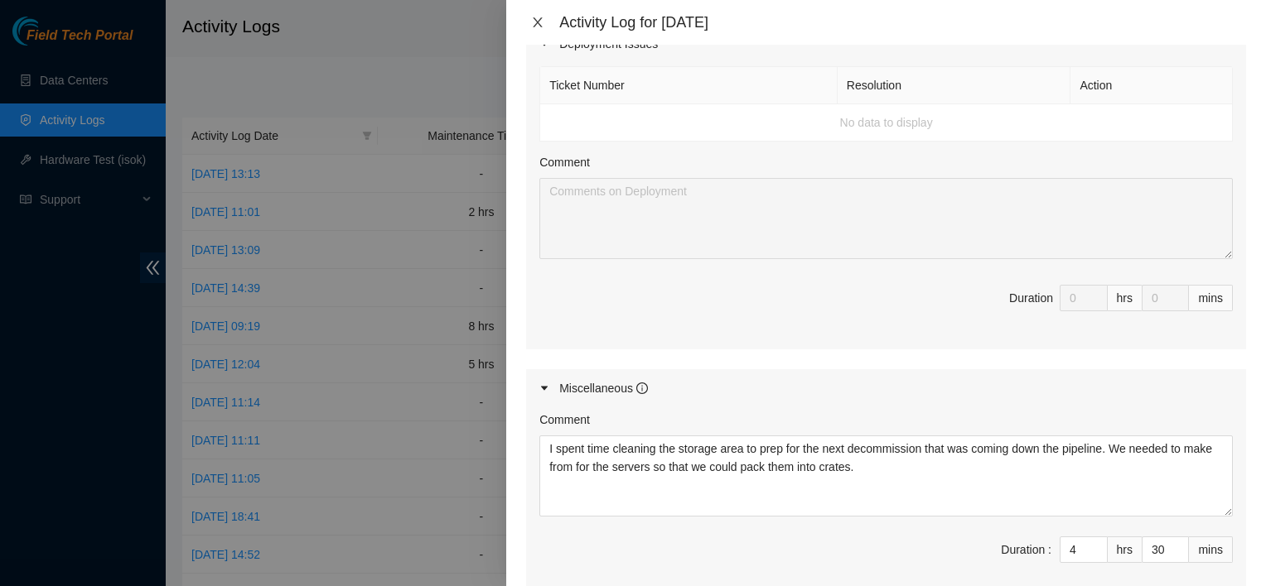
click at [535, 23] on icon "close" at bounding box center [537, 22] width 13 height 13
